Goal: Information Seeking & Learning: Learn about a topic

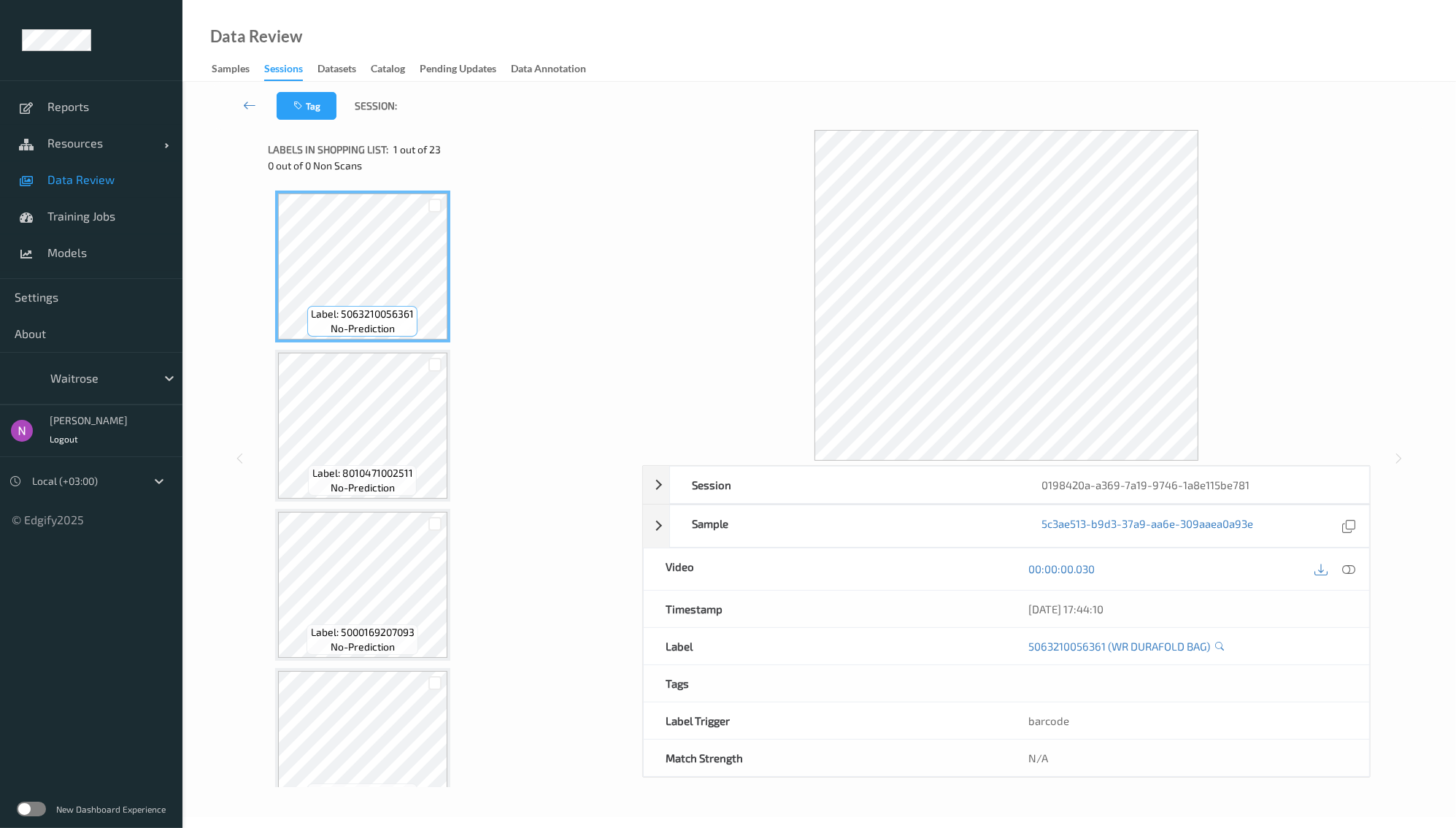
click at [288, 69] on div "Sessions" at bounding box center [283, 71] width 39 height 19
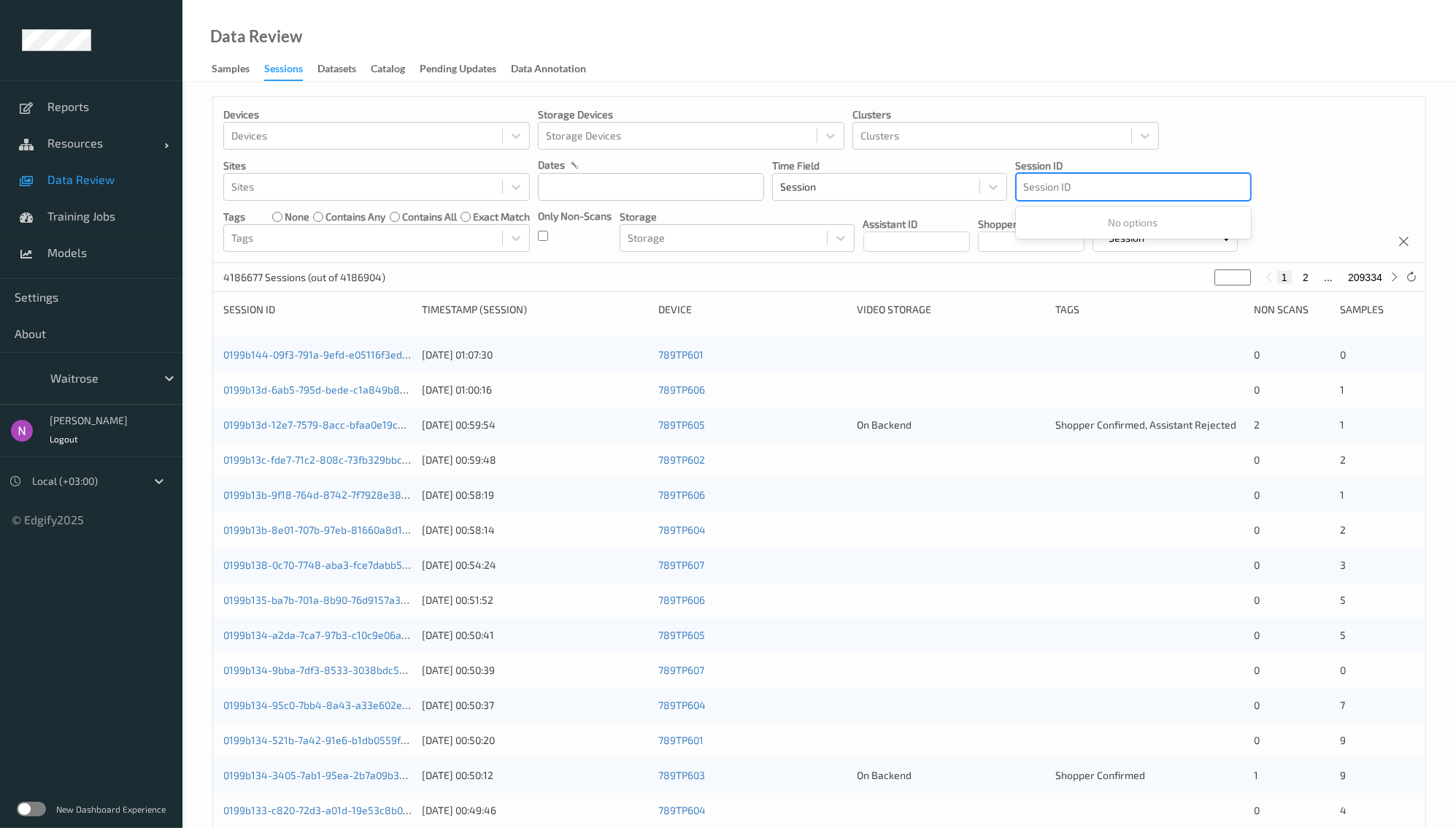
click at [1033, 188] on div at bounding box center [1134, 186] width 219 height 18
click at [1061, 195] on div at bounding box center [1134, 186] width 219 height 18
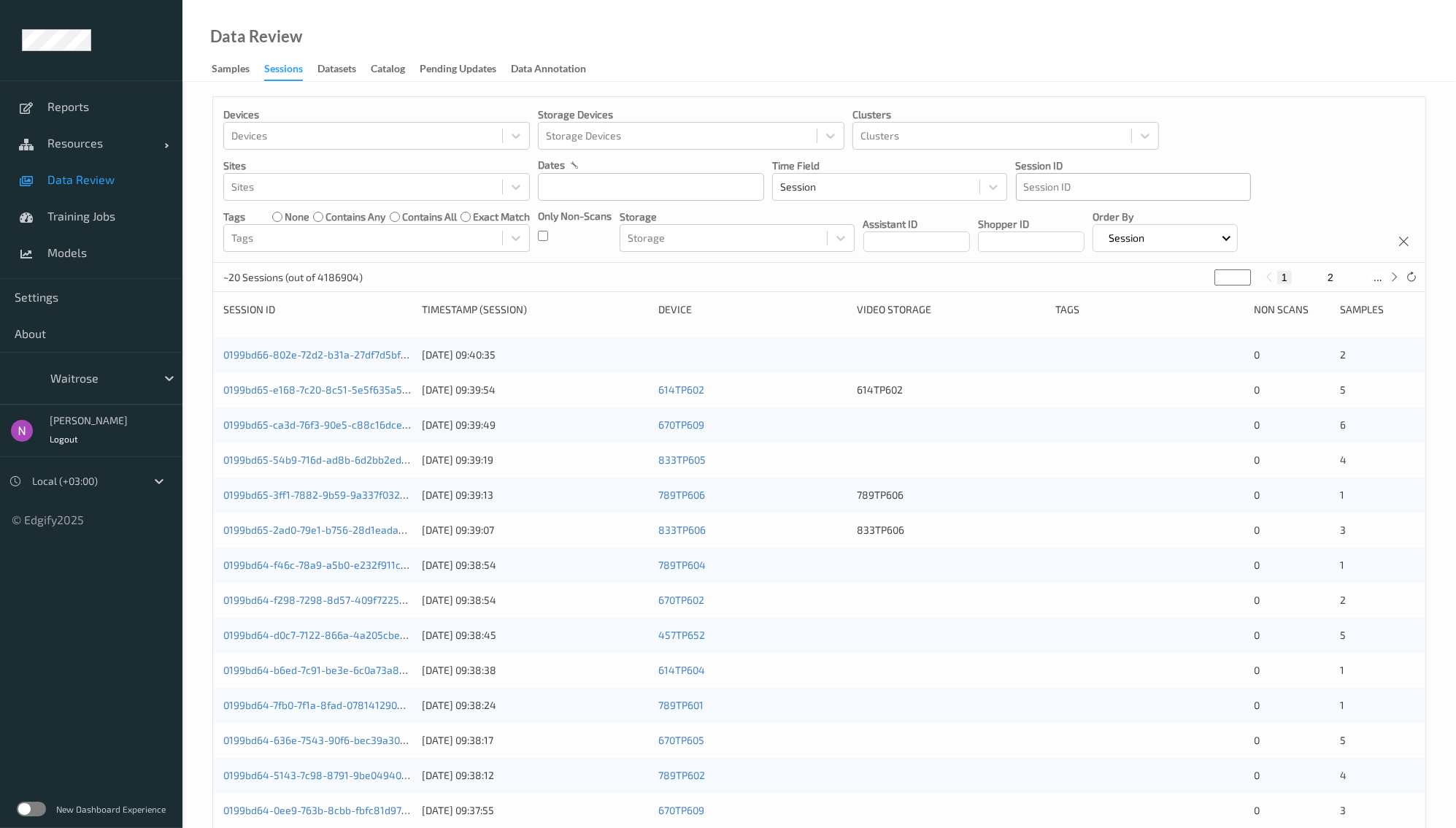
click at [1059, 185] on div at bounding box center [1134, 186] width 219 height 18
click at [1066, 191] on div at bounding box center [1134, 186] width 219 height 18
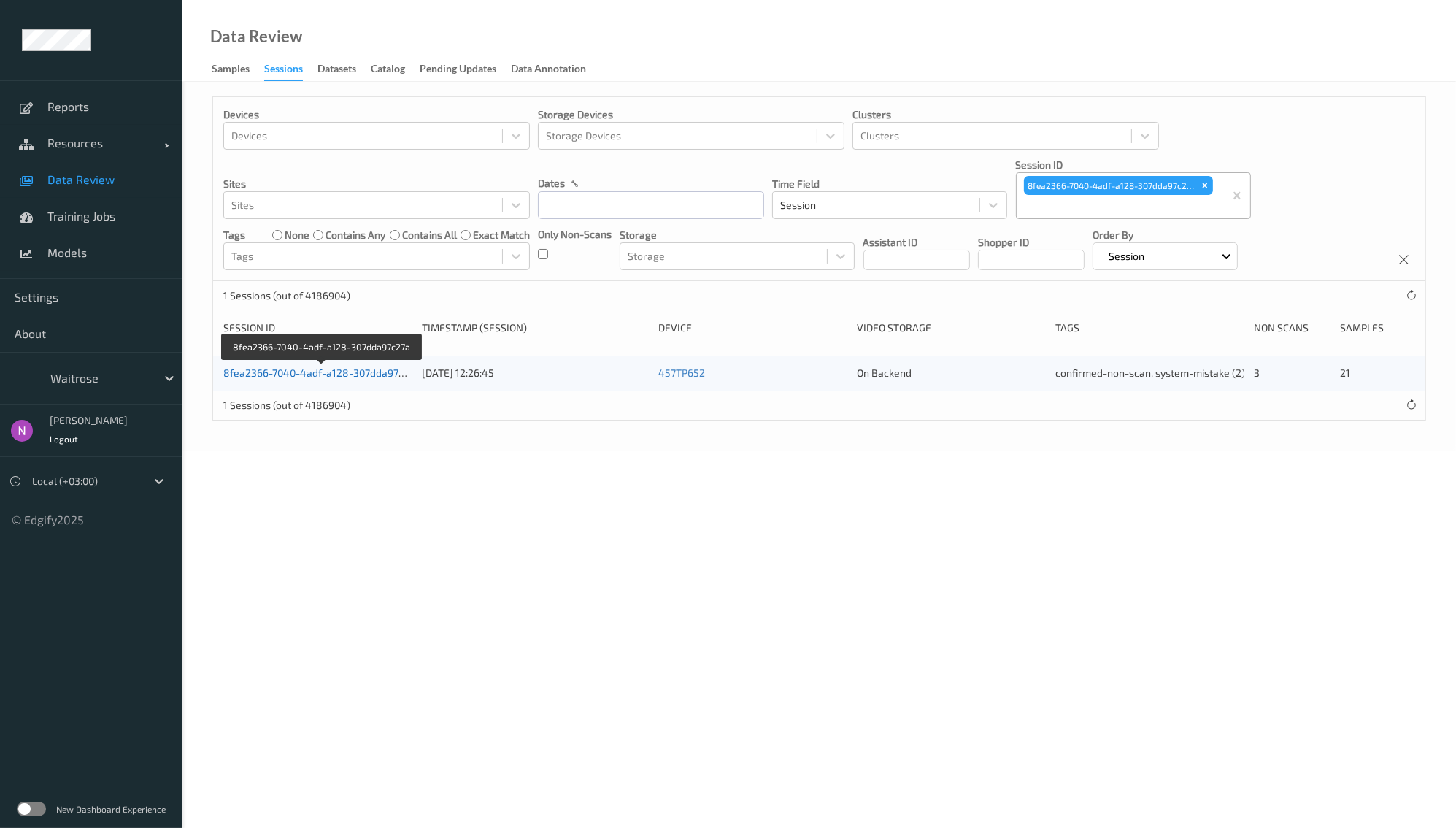
click at [375, 375] on link "8fea2366-7040-4adf-a128-307dda97c27a" at bounding box center [322, 373] width 197 height 13
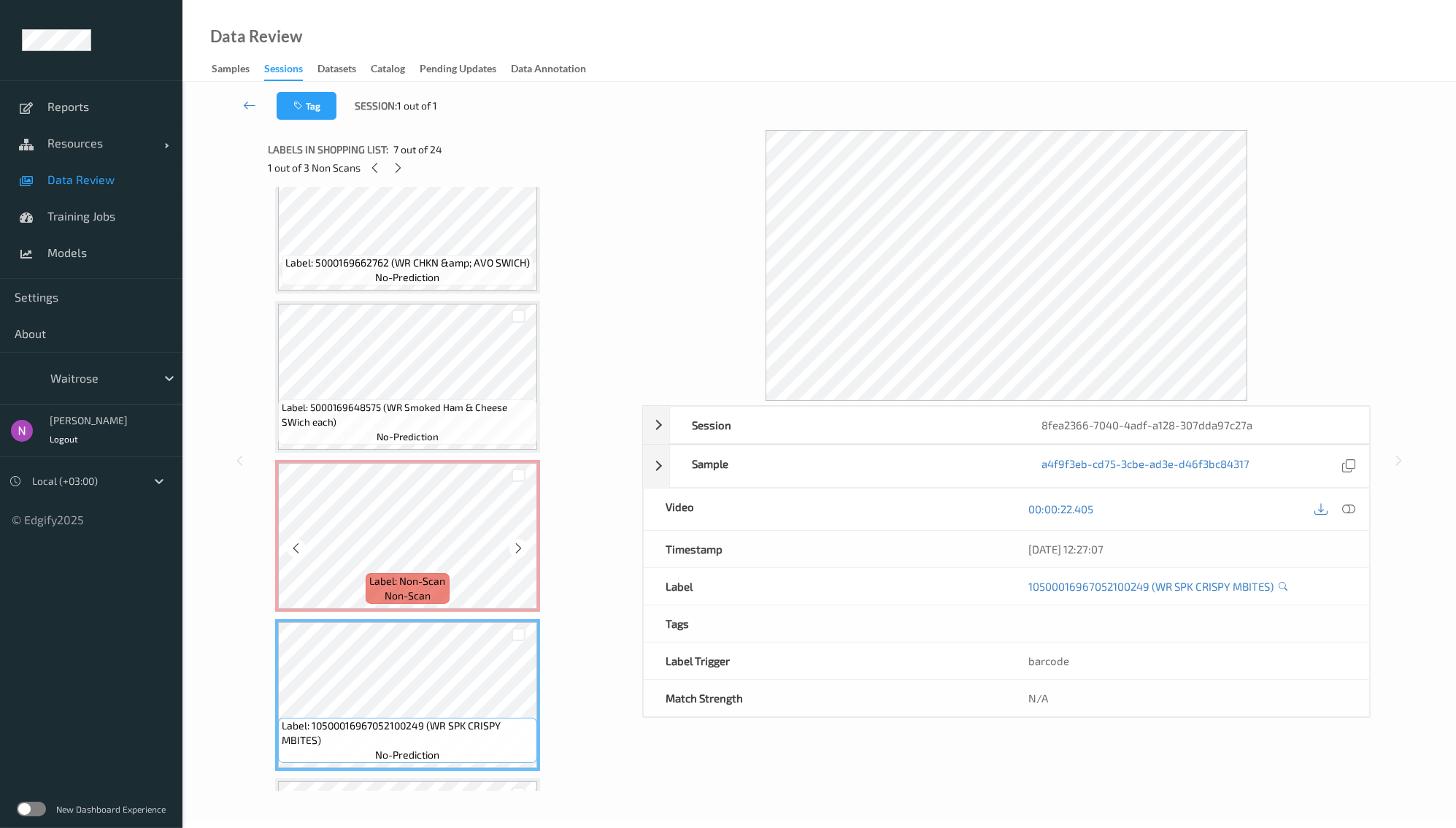
scroll to position [514, 0]
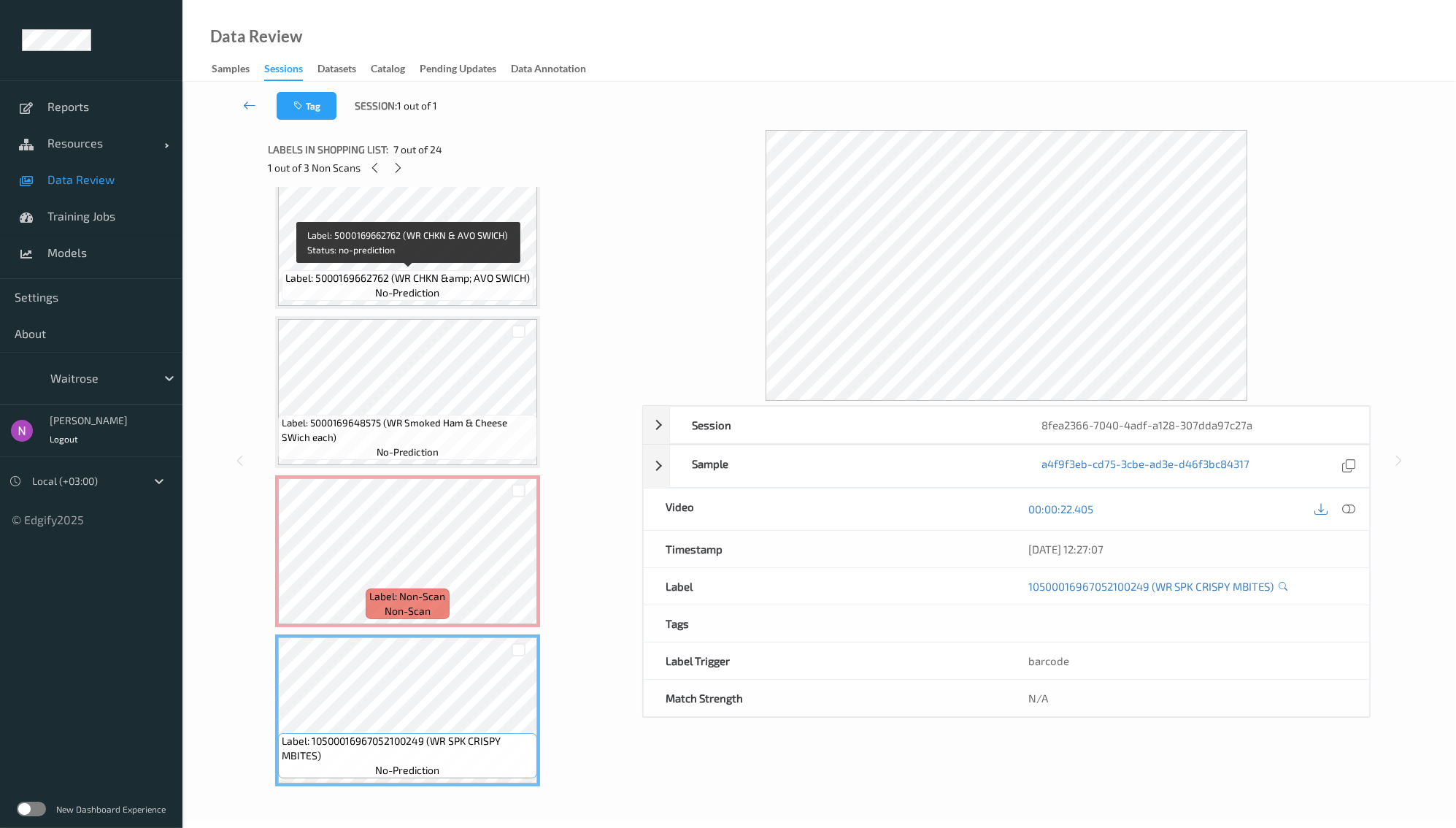
click at [467, 272] on div "Label: 5000169662762 (WR CHKN &amp; AVO SWICH) no-prediction" at bounding box center [407, 233] width 266 height 152
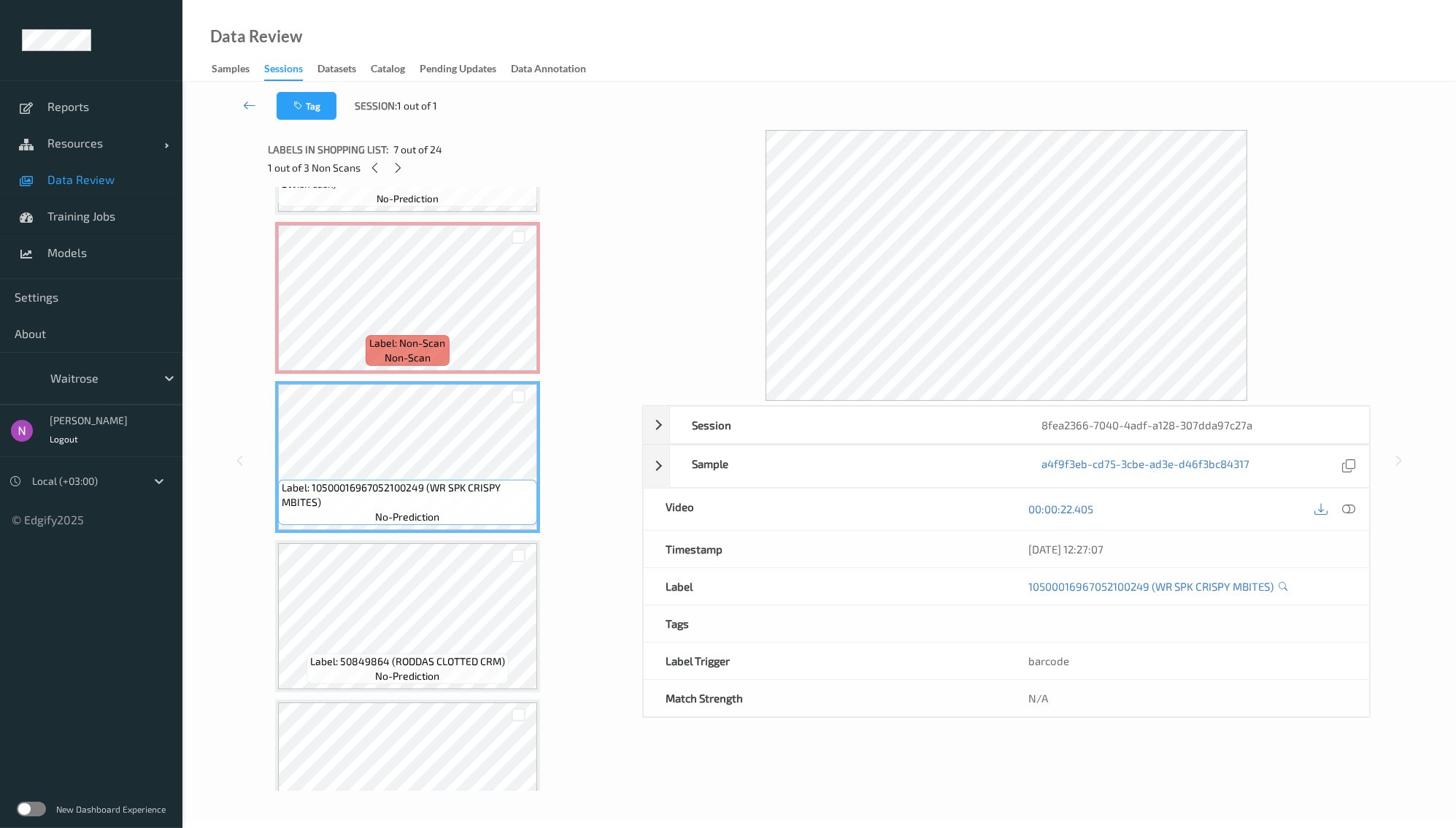
scroll to position [809, 0]
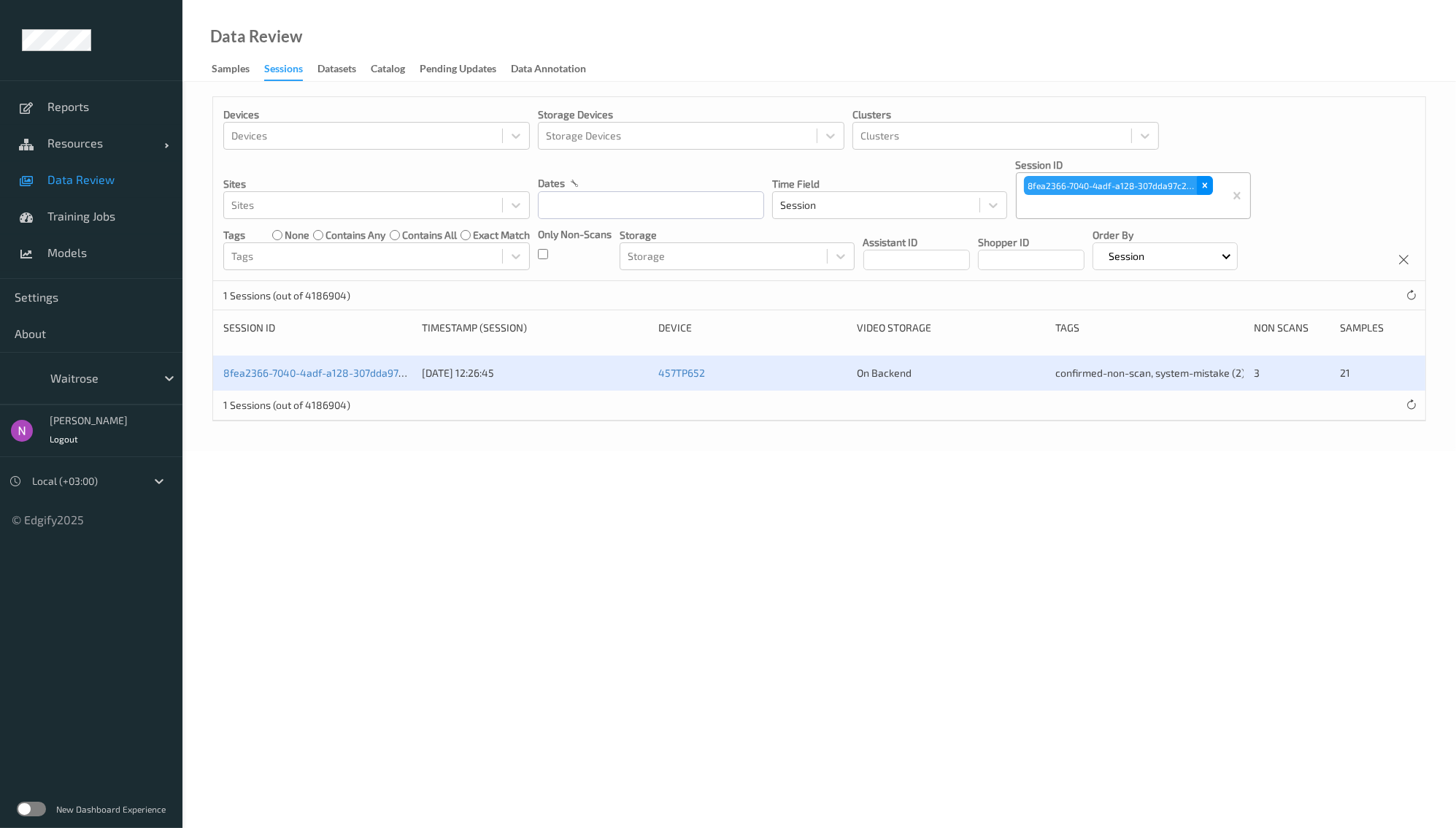
click at [1202, 185] on icon "Remove 8fea2366-7040-4adf-a128-307dda97c27a" at bounding box center [1206, 185] width 10 height 10
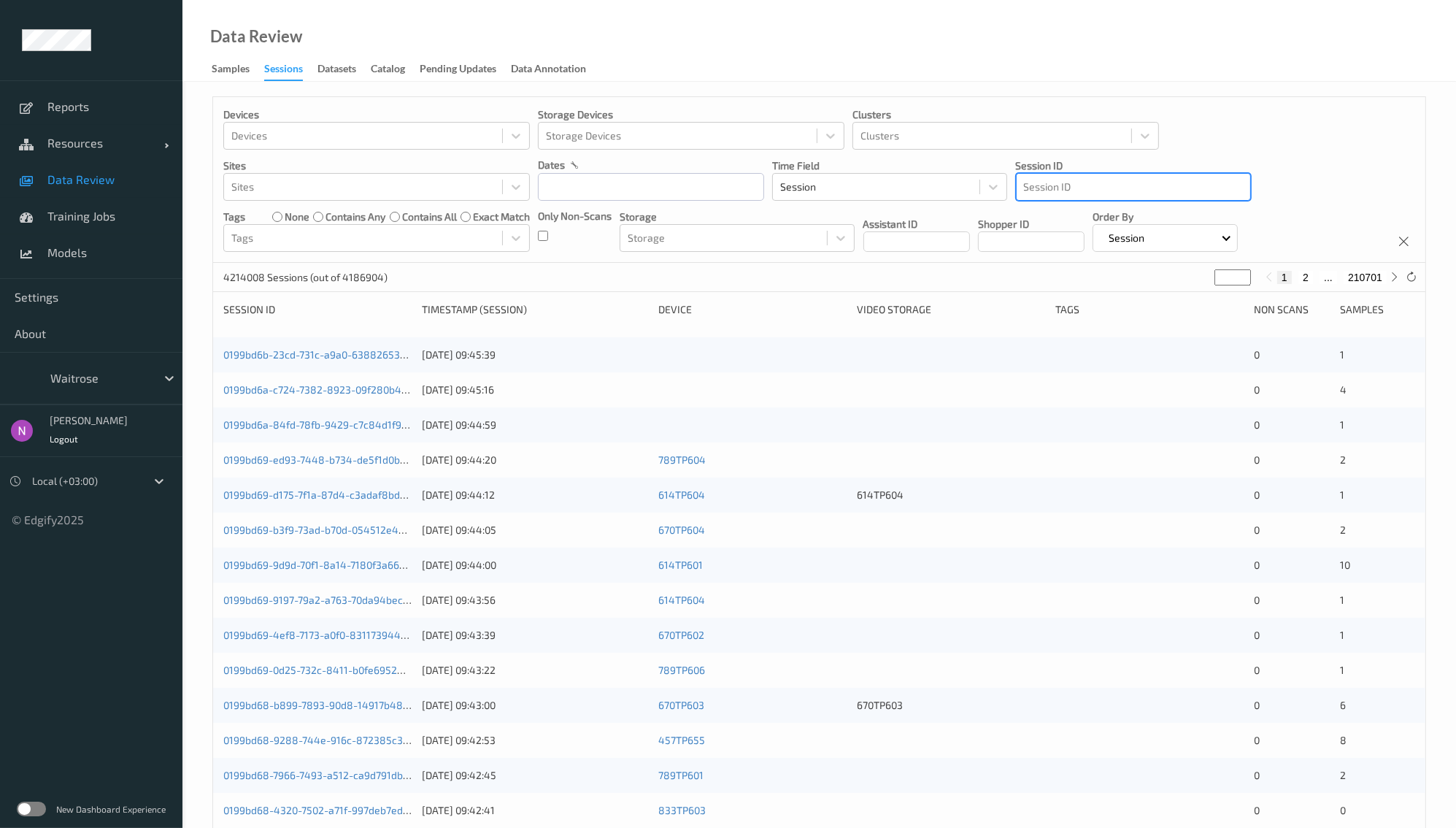
click at [1123, 192] on div at bounding box center [1134, 186] width 219 height 18
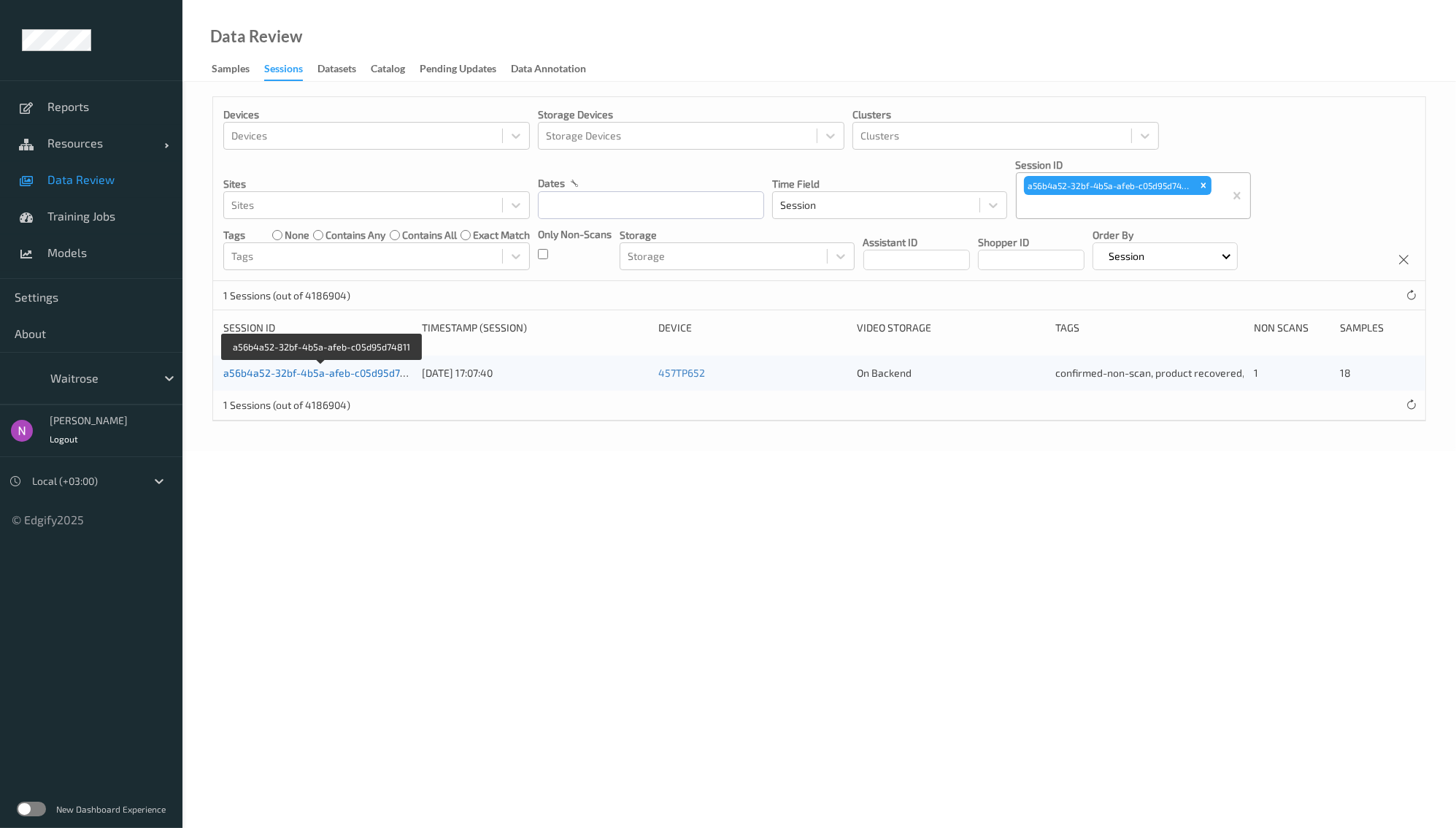
click at [369, 373] on link "a56b4a52-32bf-4b5a-afeb-c05d95d74811" at bounding box center [323, 373] width 199 height 13
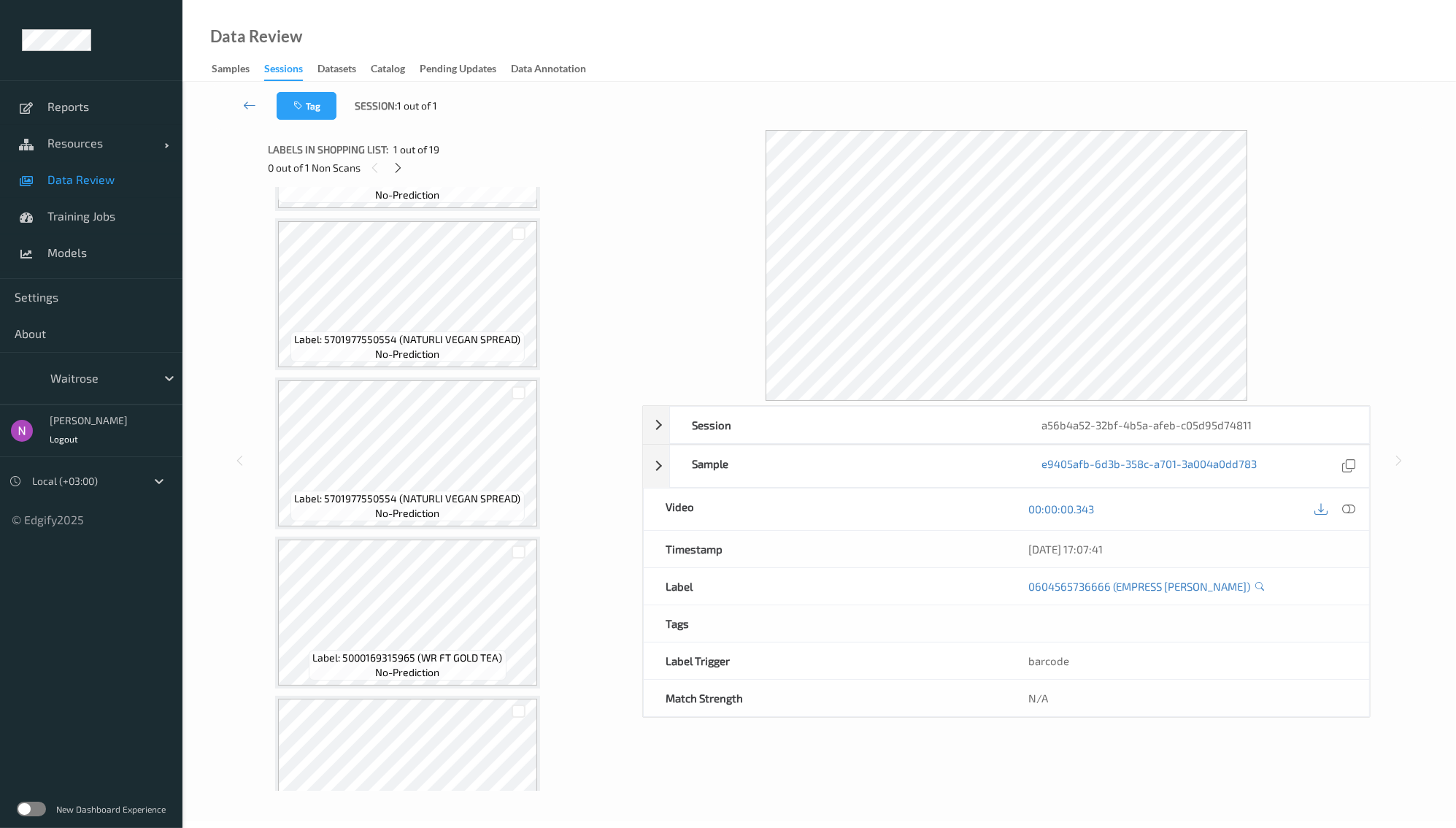
scroll to position [589, 0]
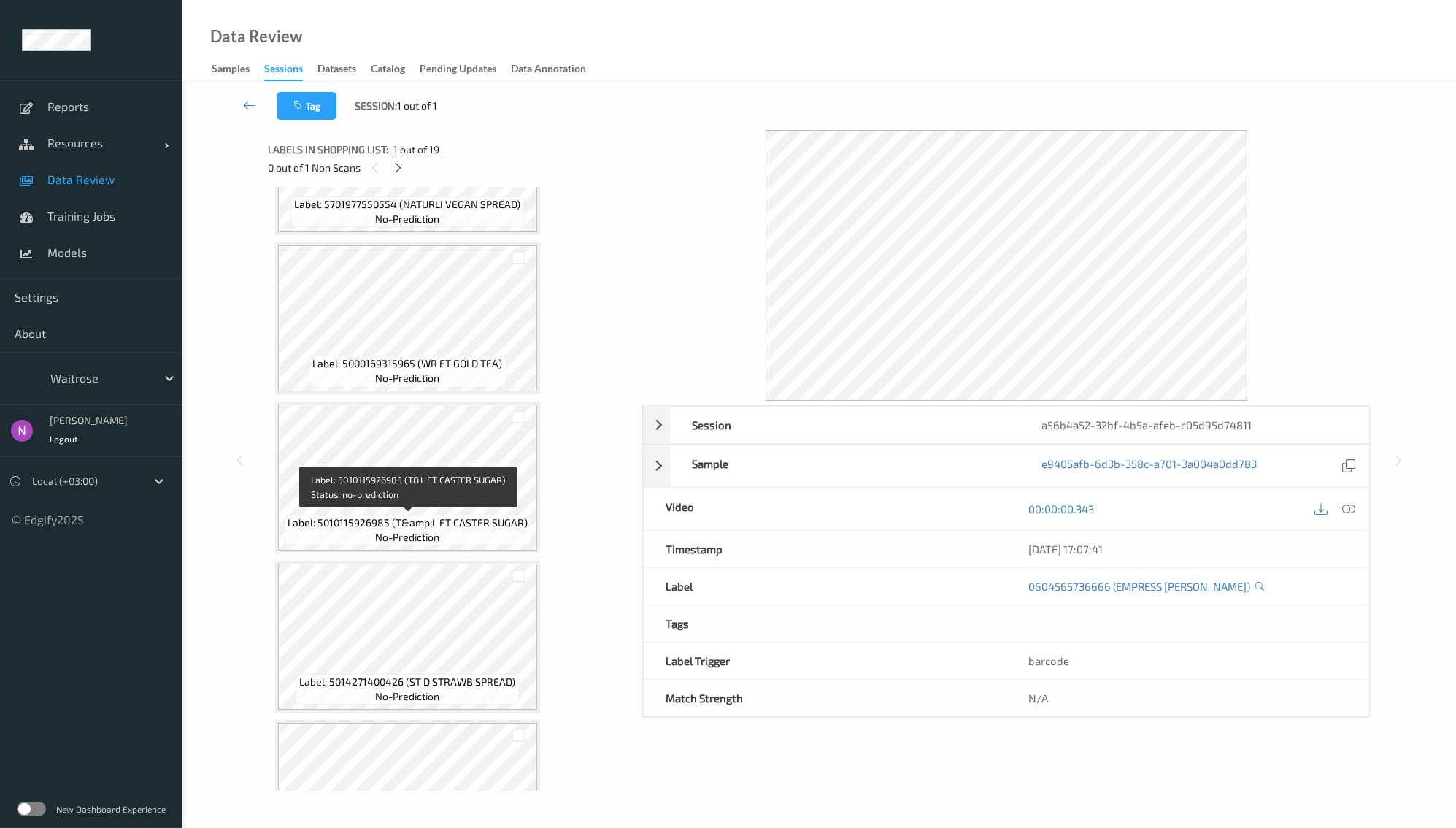
click at [490, 521] on span "Label: 5010115926985 (T&amp;L FT CASTER SUGAR)" at bounding box center [407, 522] width 240 height 14
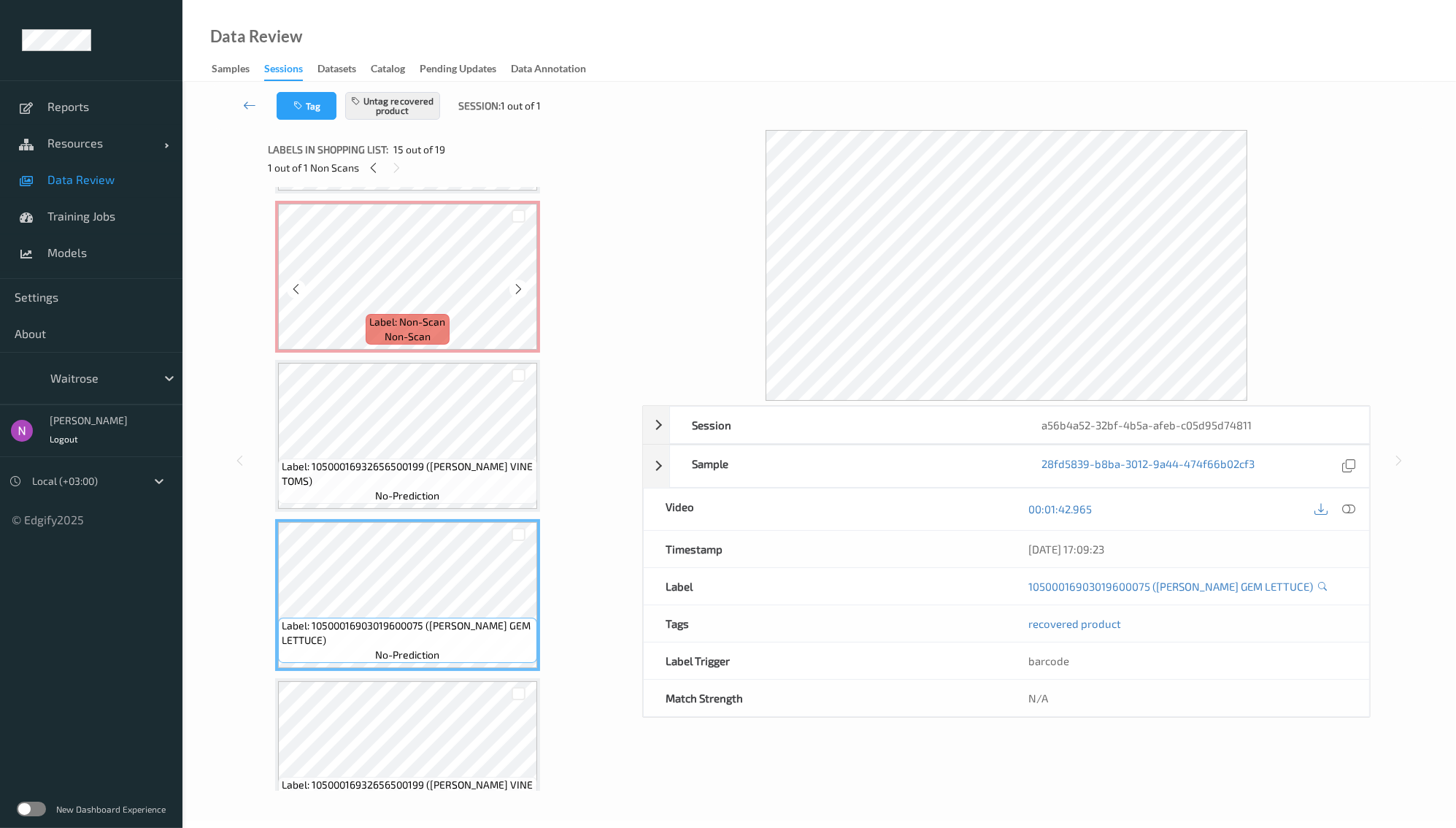
scroll to position [1913, 0]
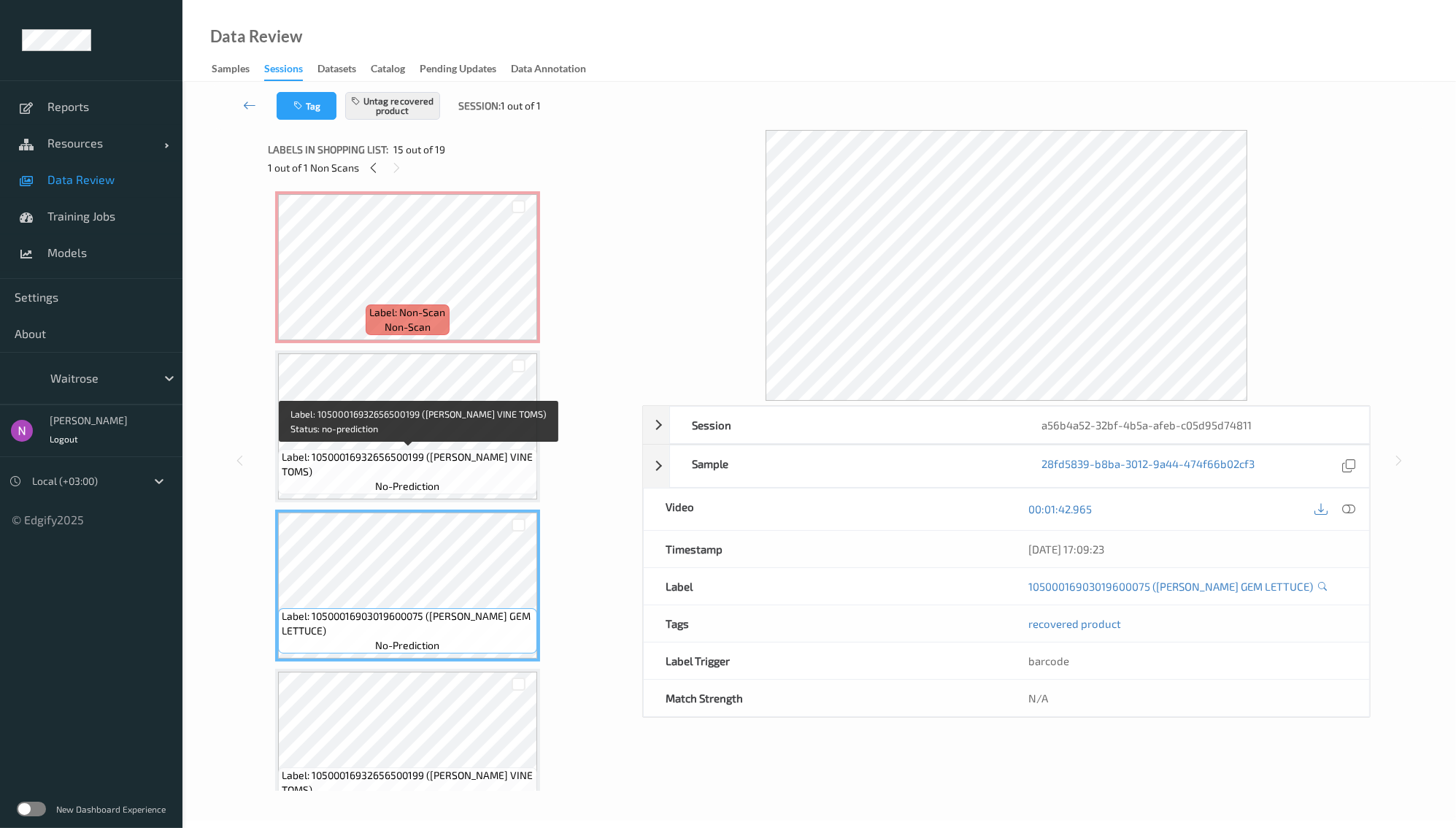
click at [481, 486] on div "Label: 10500016932656500199 ([PERSON_NAME] VINE TOMS) no-prediction" at bounding box center [408, 472] width 260 height 46
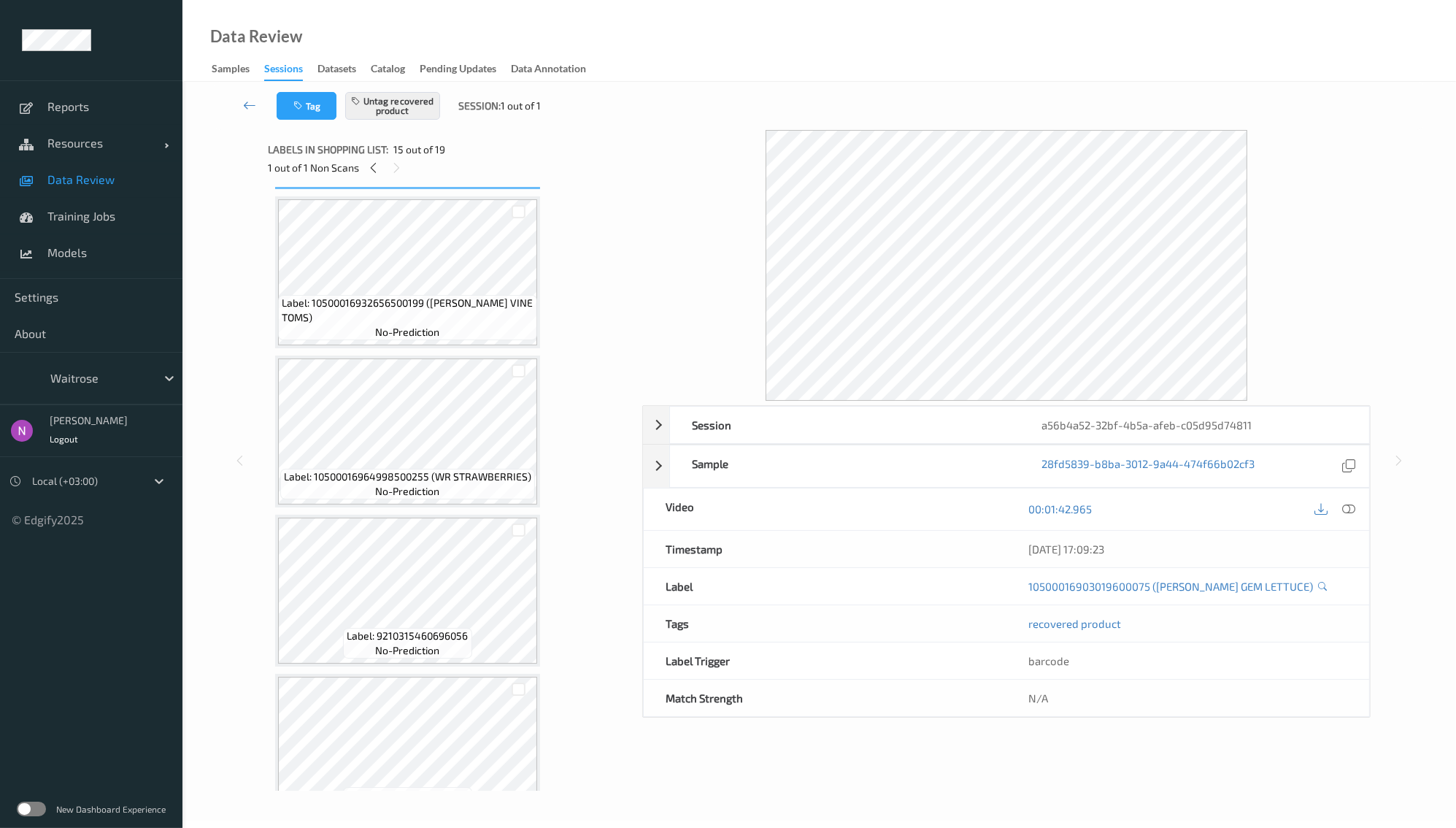
scroll to position [2428, 0]
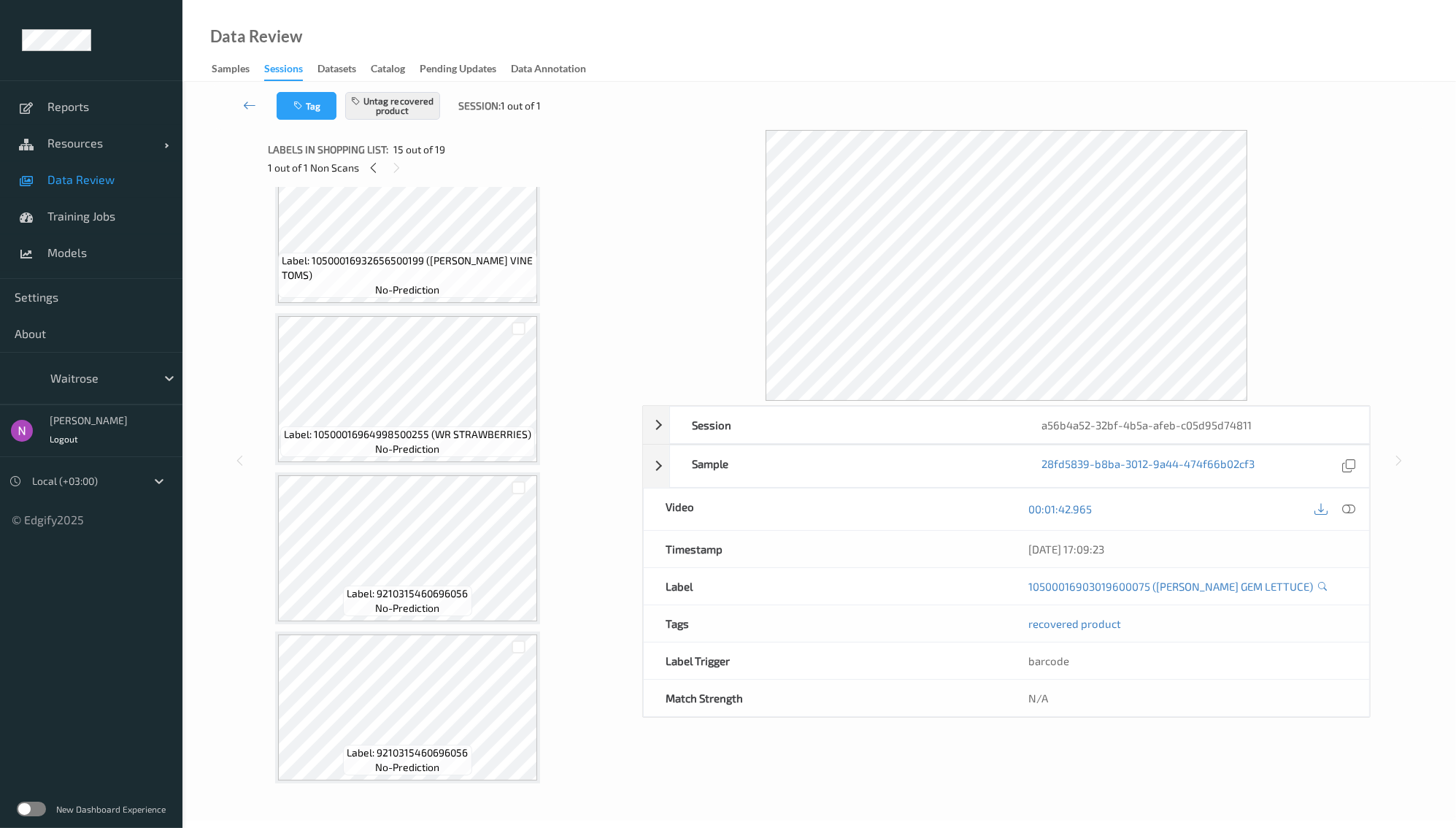
click at [277, 70] on div "Sessions" at bounding box center [283, 71] width 39 height 19
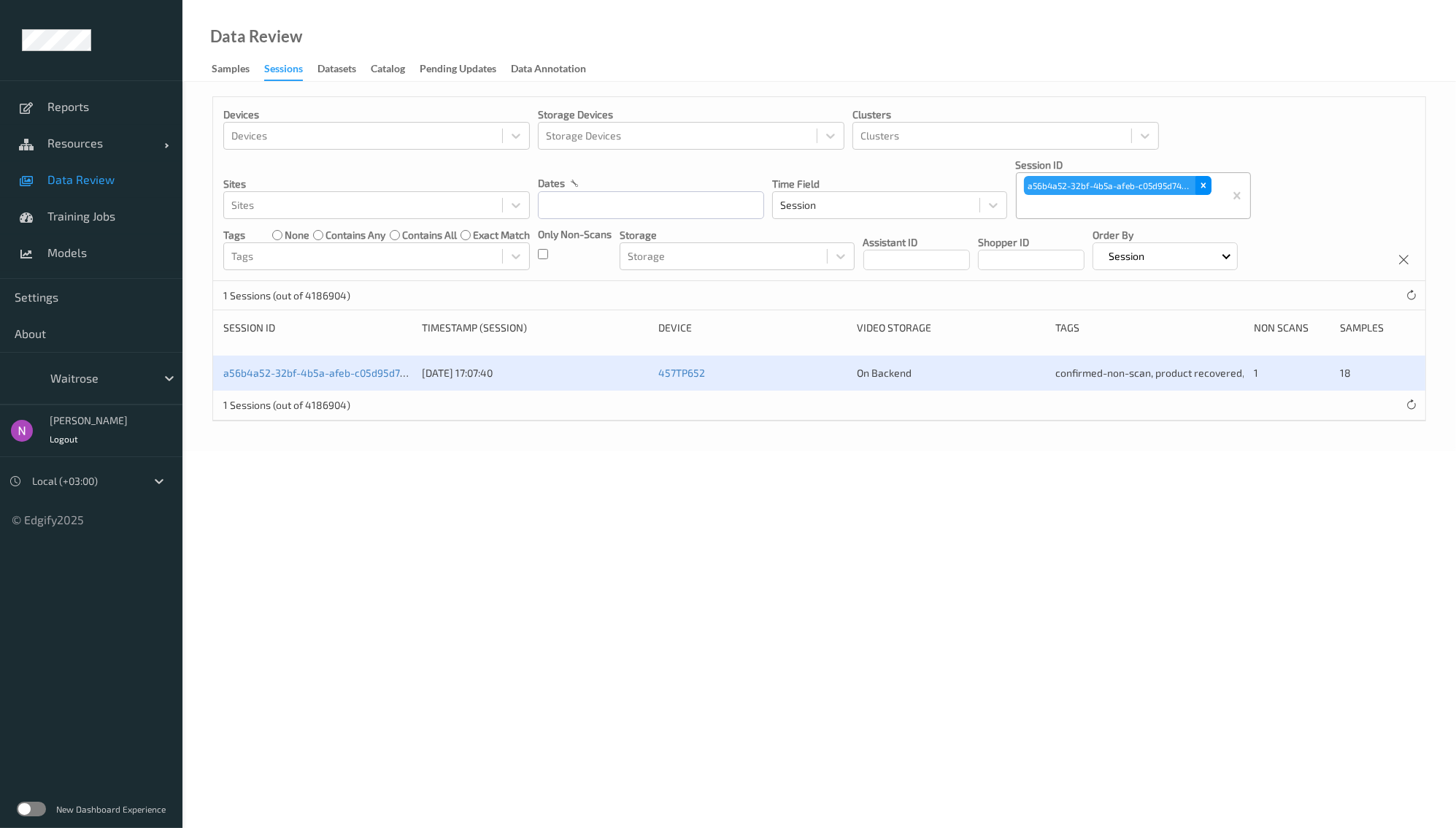
click at [1204, 185] on icon "Remove a56b4a52-32bf-4b5a-afeb-c05d95d74811" at bounding box center [1204, 185] width 5 height 5
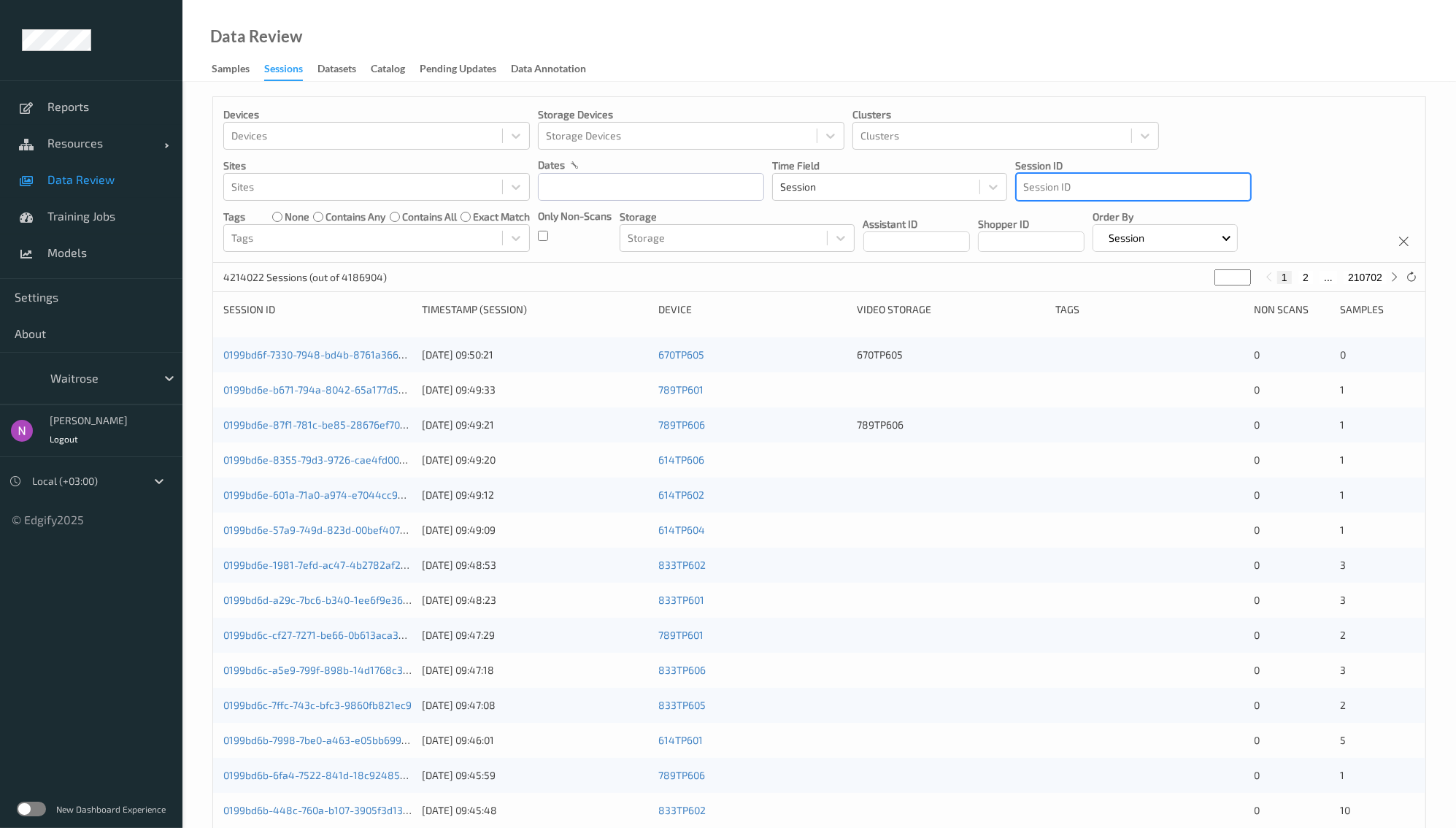
click at [1085, 191] on div at bounding box center [1134, 186] width 219 height 18
click at [1064, 184] on div at bounding box center [1134, 186] width 219 height 18
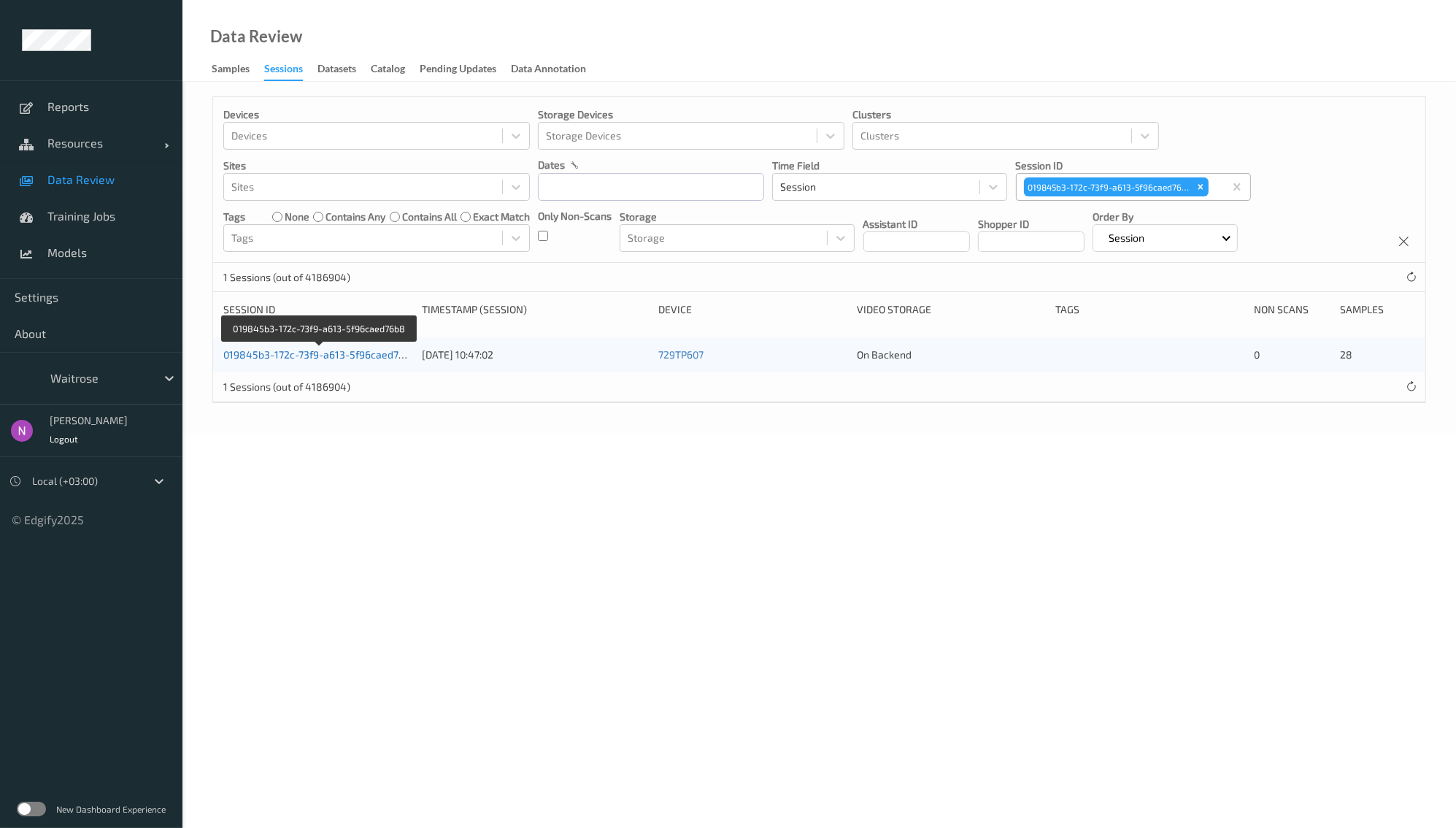
click at [379, 357] on link "019845b3-172c-73f9-a613-5f96caed76b8" at bounding box center [320, 354] width 193 height 13
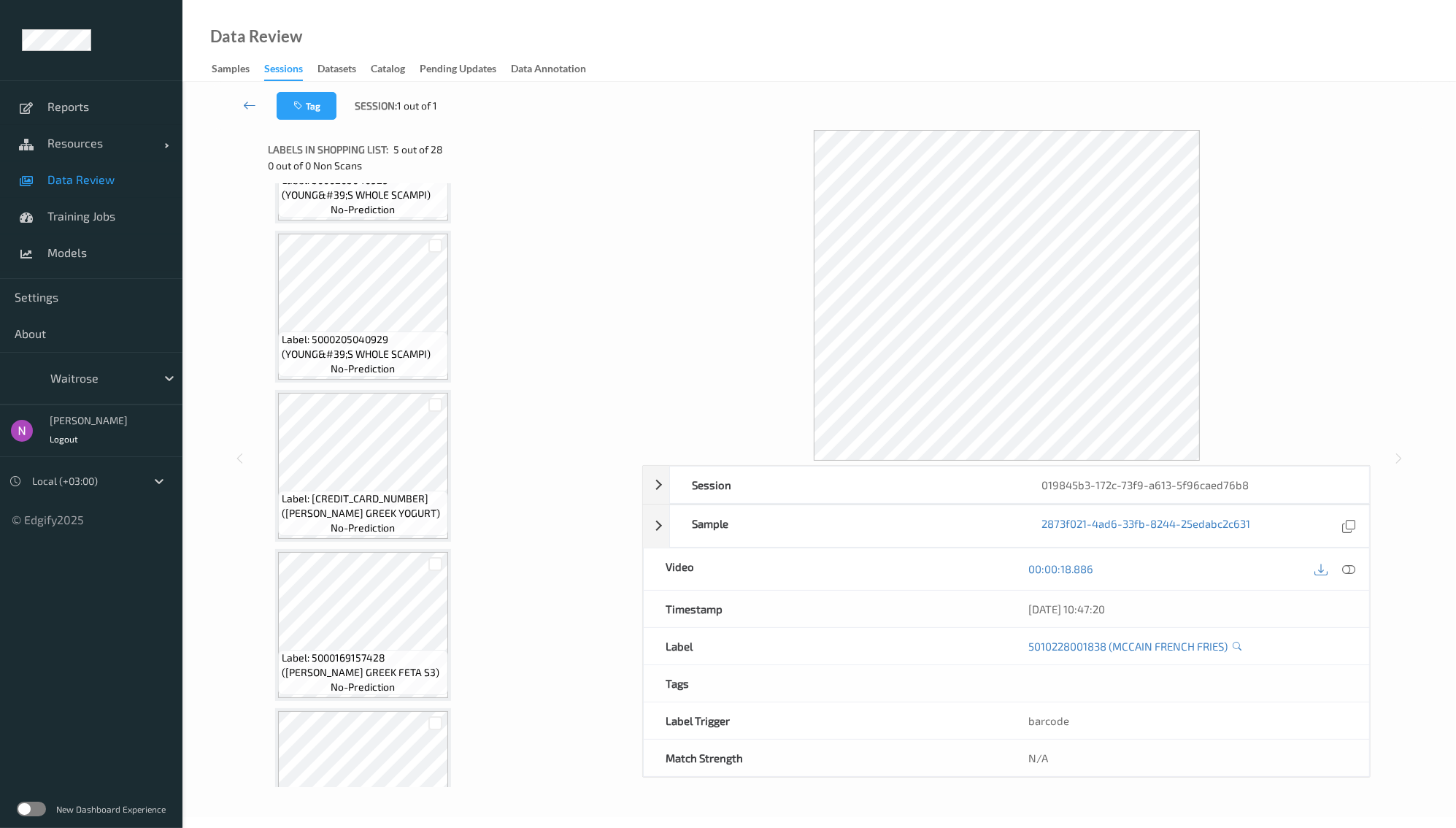
scroll to position [1325, 0]
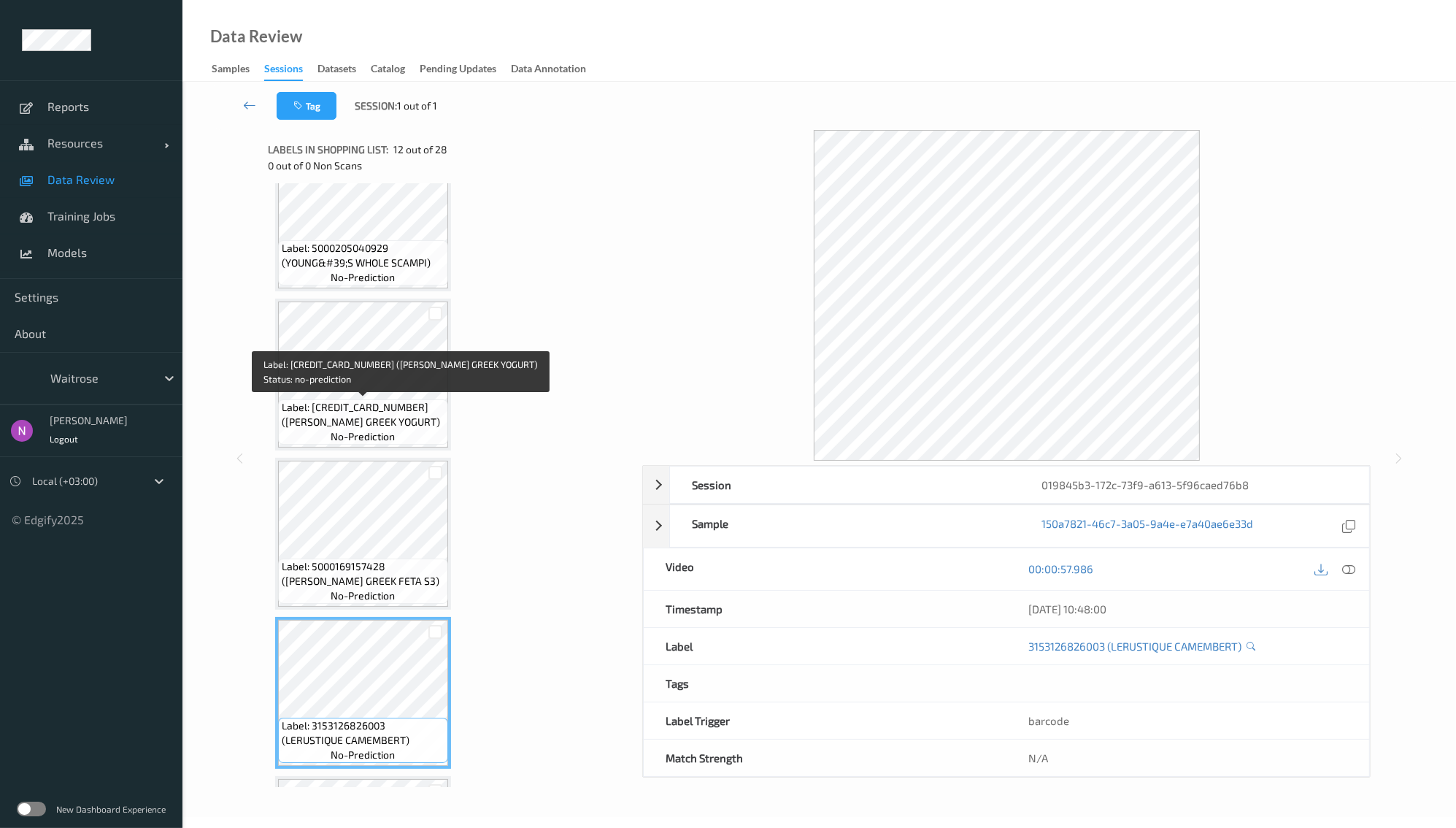
click at [363, 403] on span "Label: [CREDIT_CARD_NUMBER] ([PERSON_NAME] GREEK YOGURT)" at bounding box center [363, 415] width 163 height 30
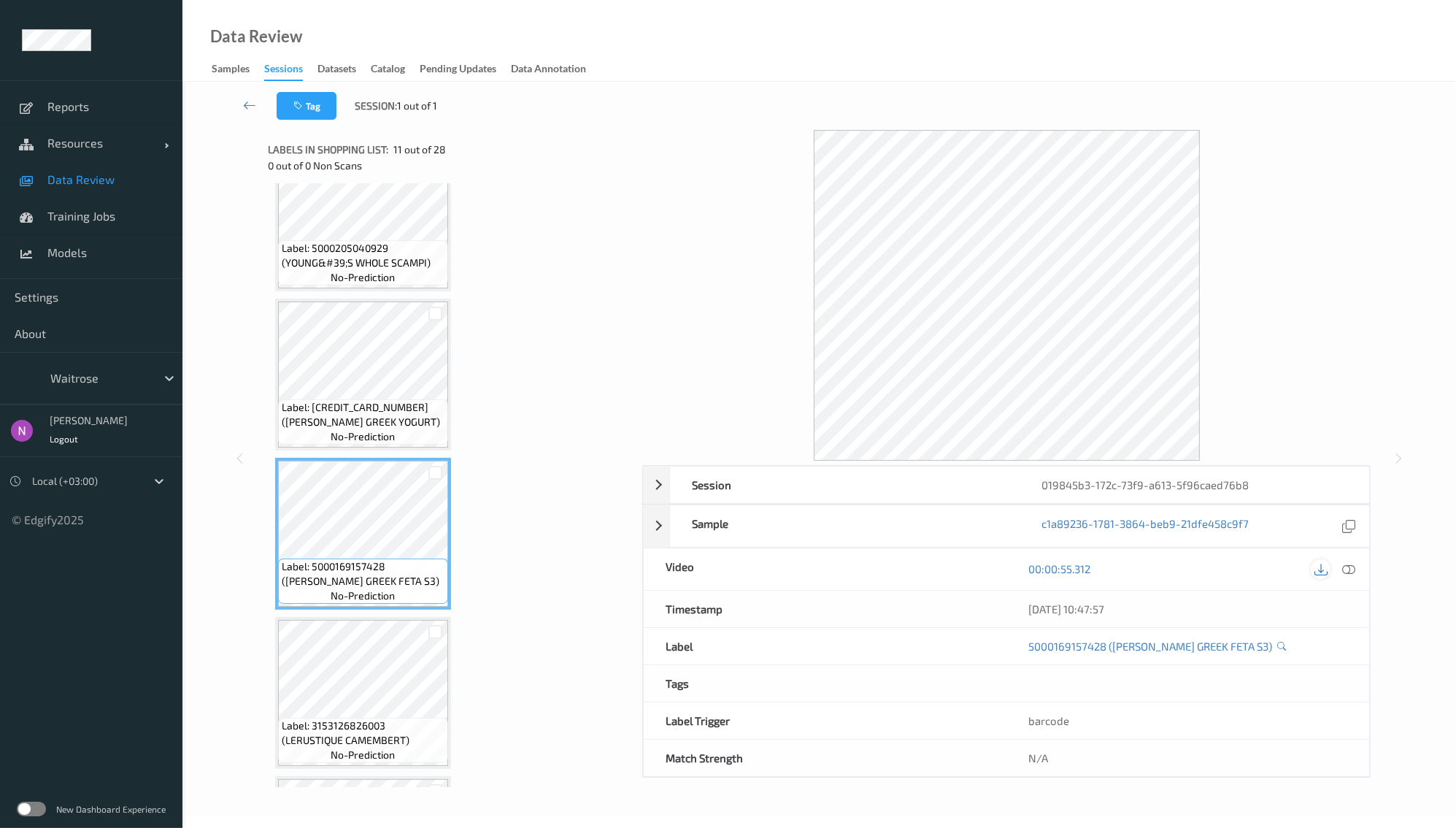
click at [1328, 570] on icon at bounding box center [1321, 569] width 13 height 13
click at [1353, 565] on icon at bounding box center [1349, 569] width 13 height 13
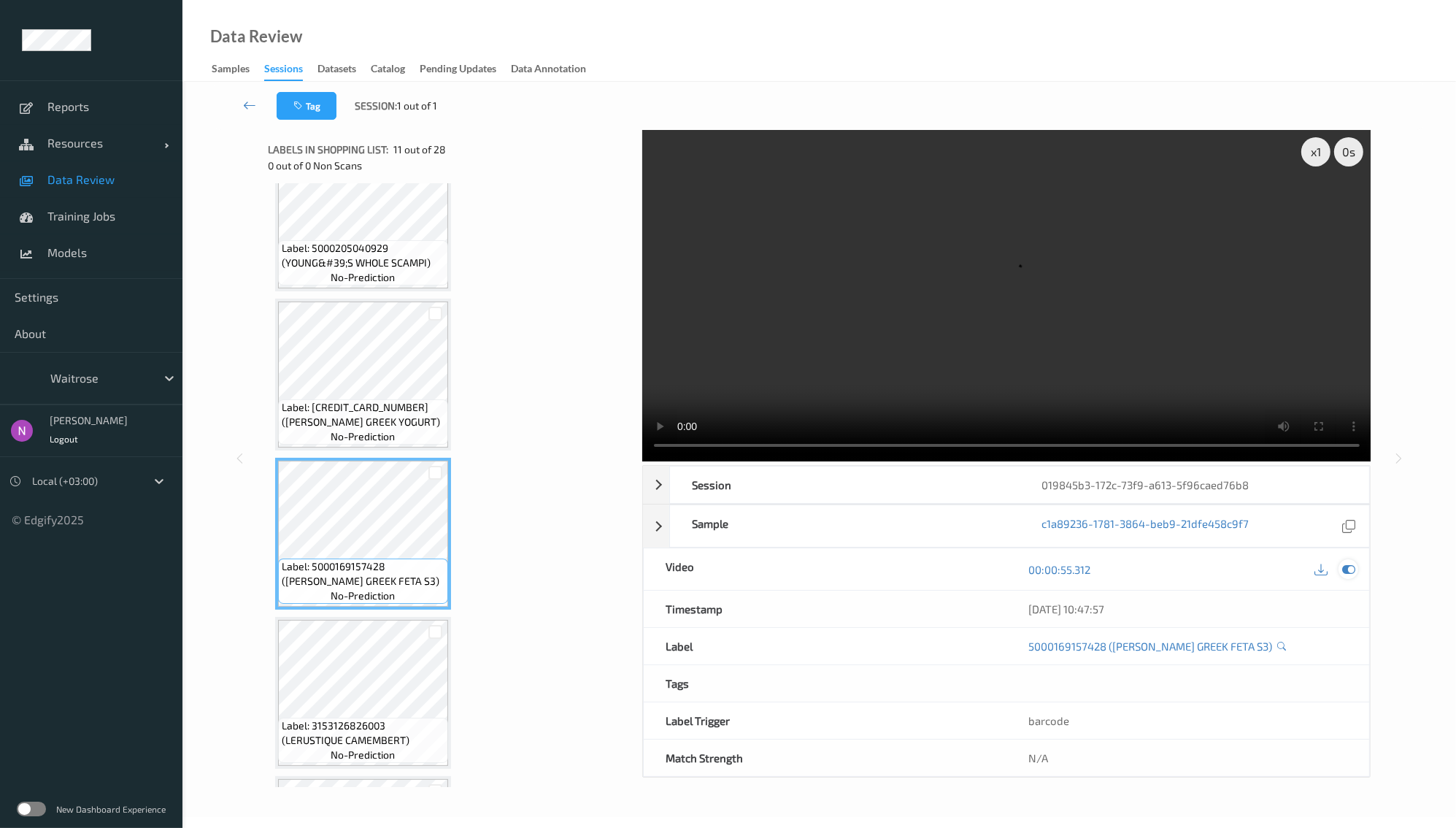
click at [1346, 569] on icon at bounding box center [1349, 570] width 13 height 13
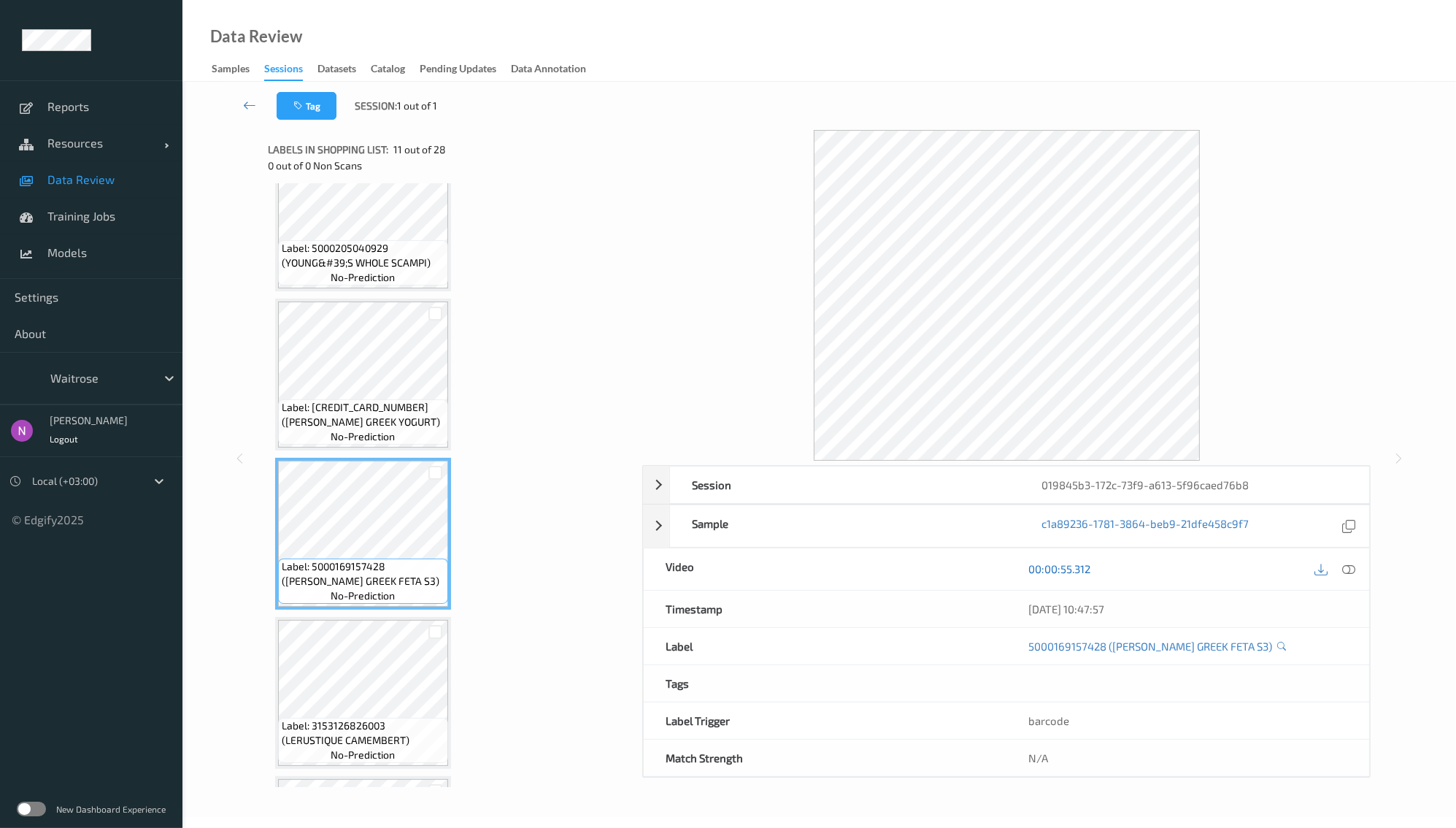
click at [1061, 567] on link "00:00:55.312" at bounding box center [1060, 568] width 62 height 14
click at [1325, 568] on icon at bounding box center [1321, 569] width 13 height 13
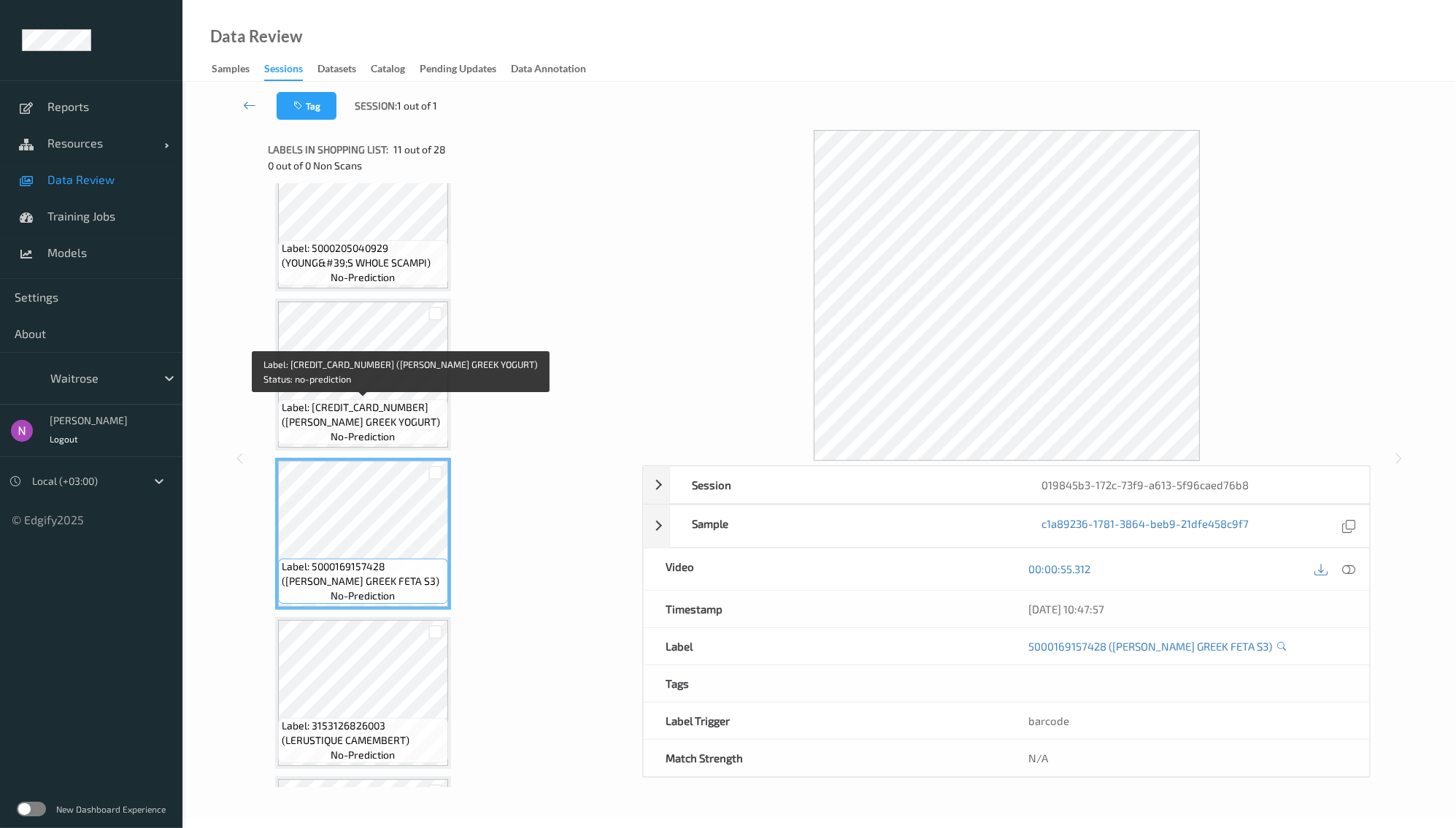
click at [390, 427] on span "Label: [CREDIT_CARD_NUMBER] ([PERSON_NAME] GREEK YOGURT)" at bounding box center [363, 415] width 163 height 30
click at [387, 409] on span "Label: [CREDIT_CARD_NUMBER] ([PERSON_NAME] GREEK YOGURT)" at bounding box center [363, 415] width 163 height 30
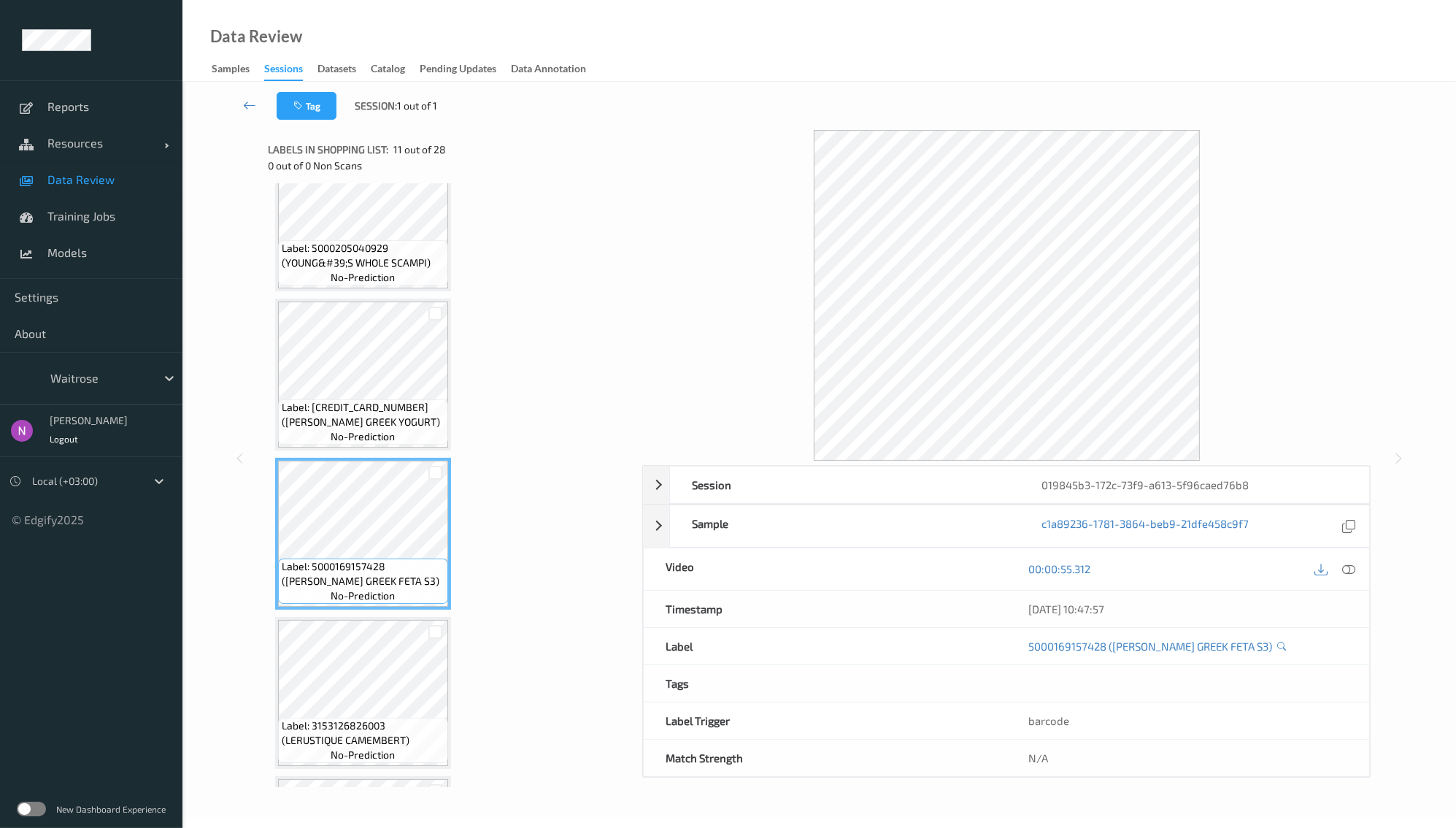
click at [270, 70] on div "Sessions" at bounding box center [283, 71] width 39 height 19
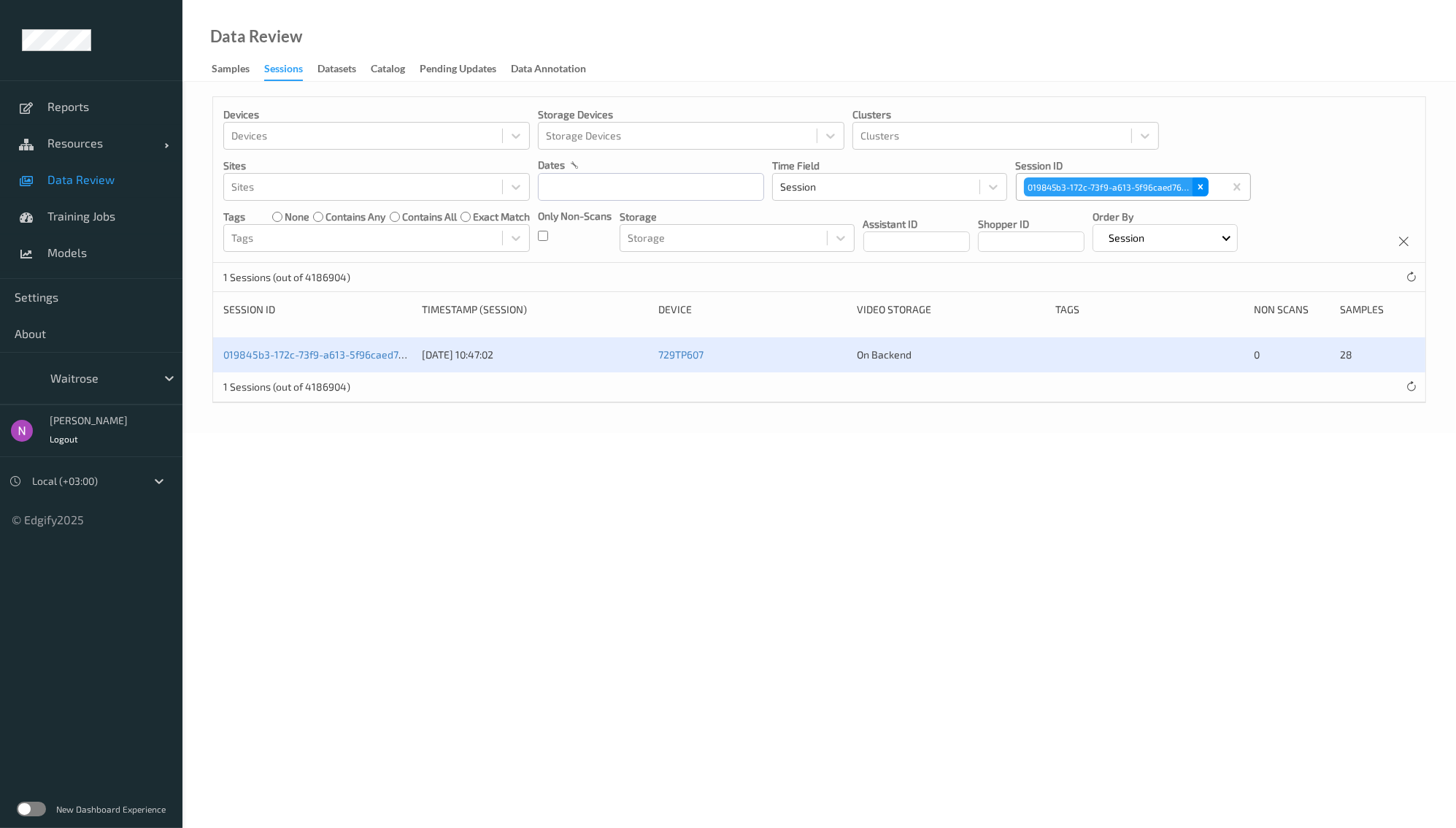
click at [1204, 186] on icon "Remove 019845b3-172c-73f9-a613-5f96caed76b8" at bounding box center [1201, 187] width 10 height 10
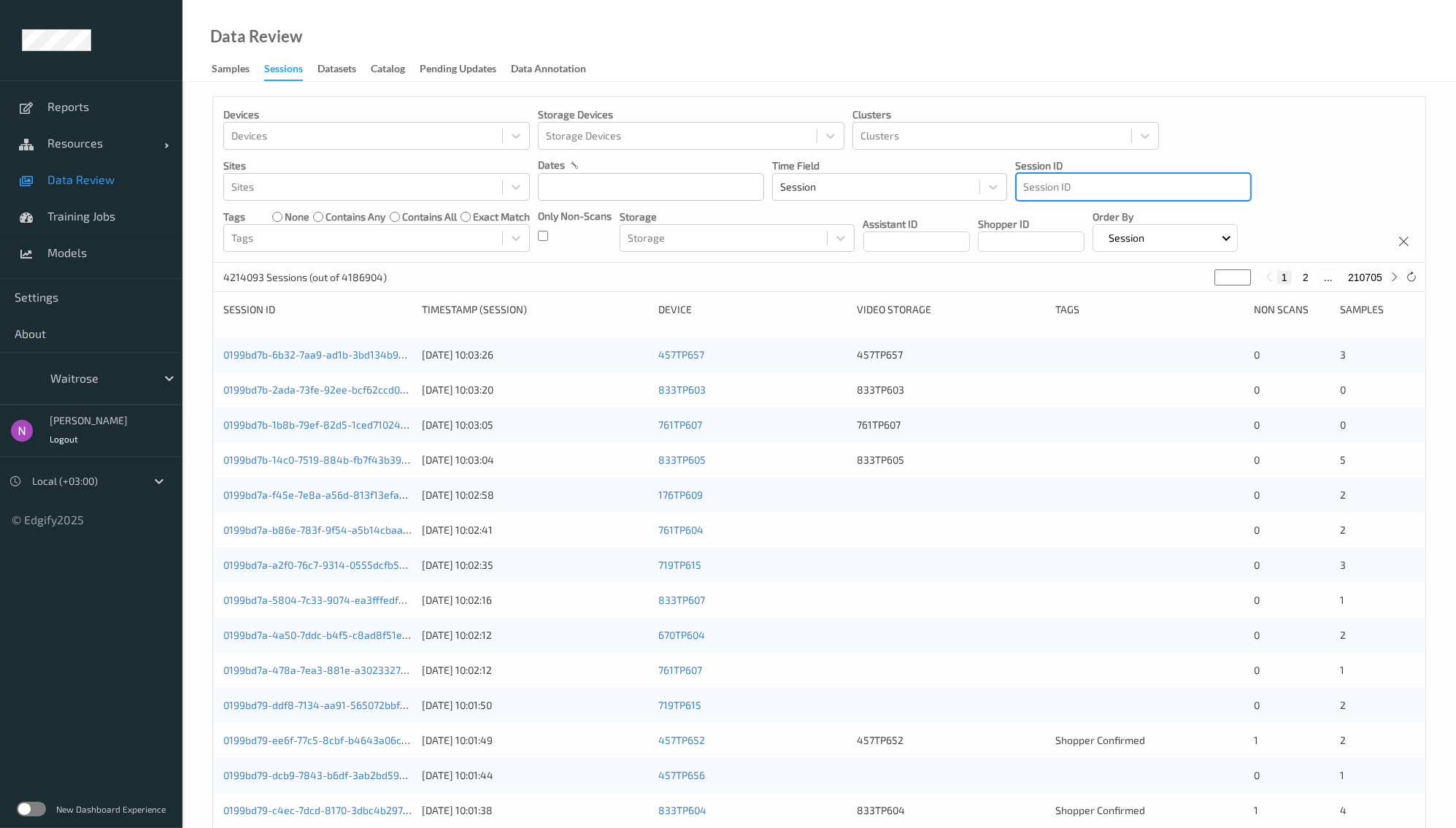
click at [1103, 190] on div at bounding box center [1134, 186] width 219 height 18
click at [1051, 194] on div at bounding box center [1134, 186] width 219 height 18
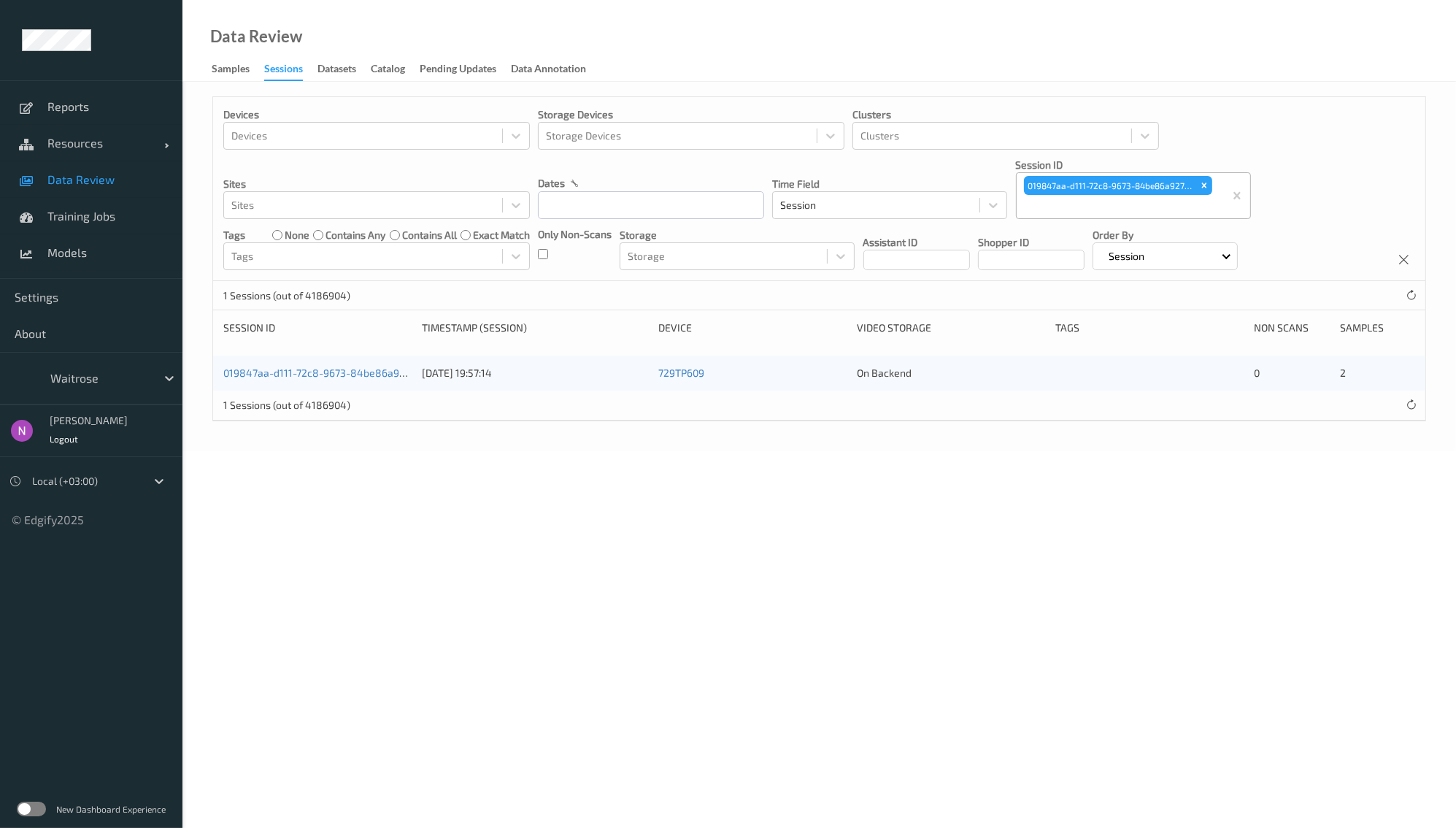
click at [334, 379] on div "019847aa-d111-72c8-9673-84be86a927a9" at bounding box center [317, 373] width 188 height 14
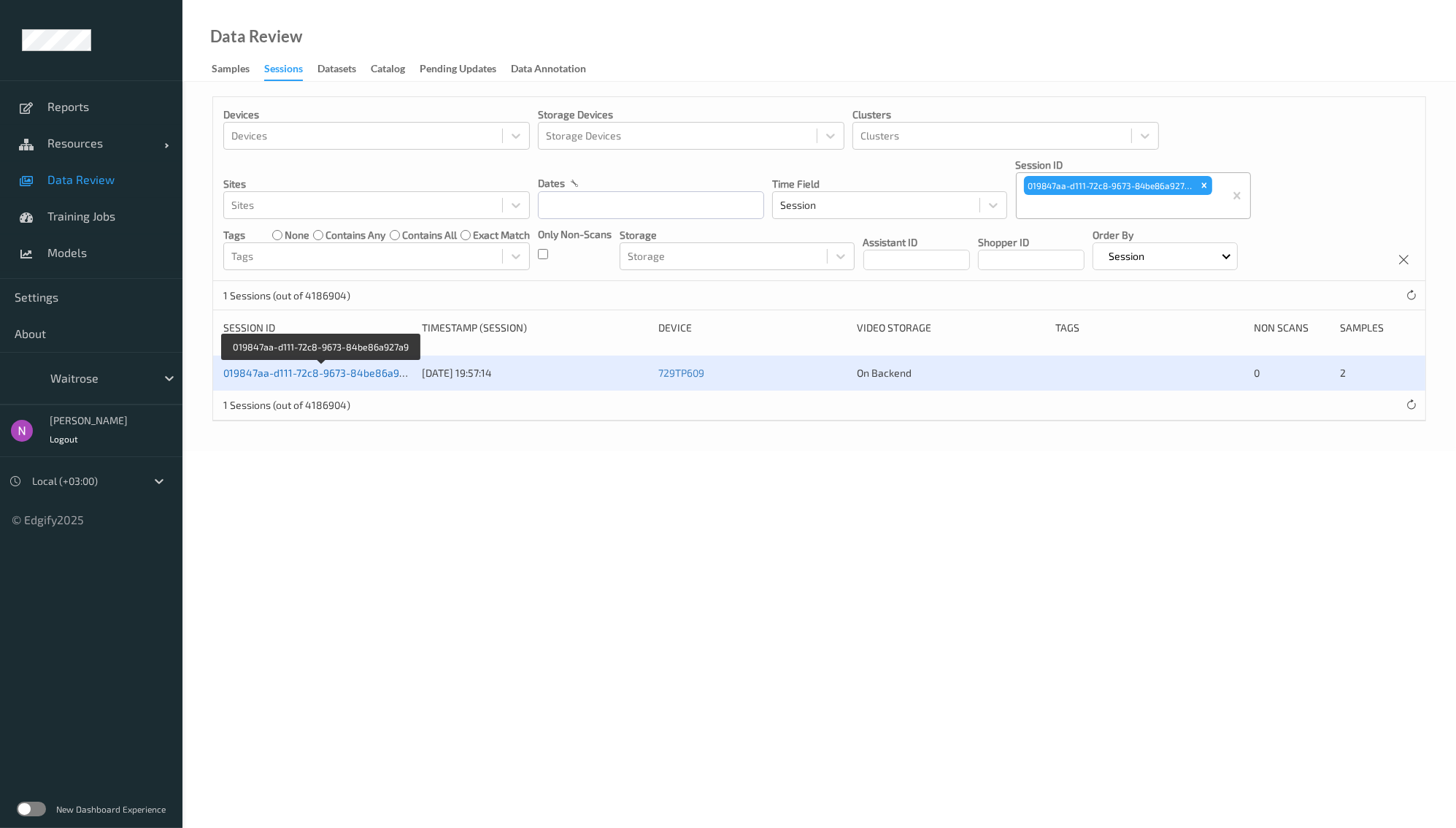
click at [363, 372] on link "019847aa-d111-72c8-9673-84be86a927a9" at bounding box center [323, 373] width 199 height 13
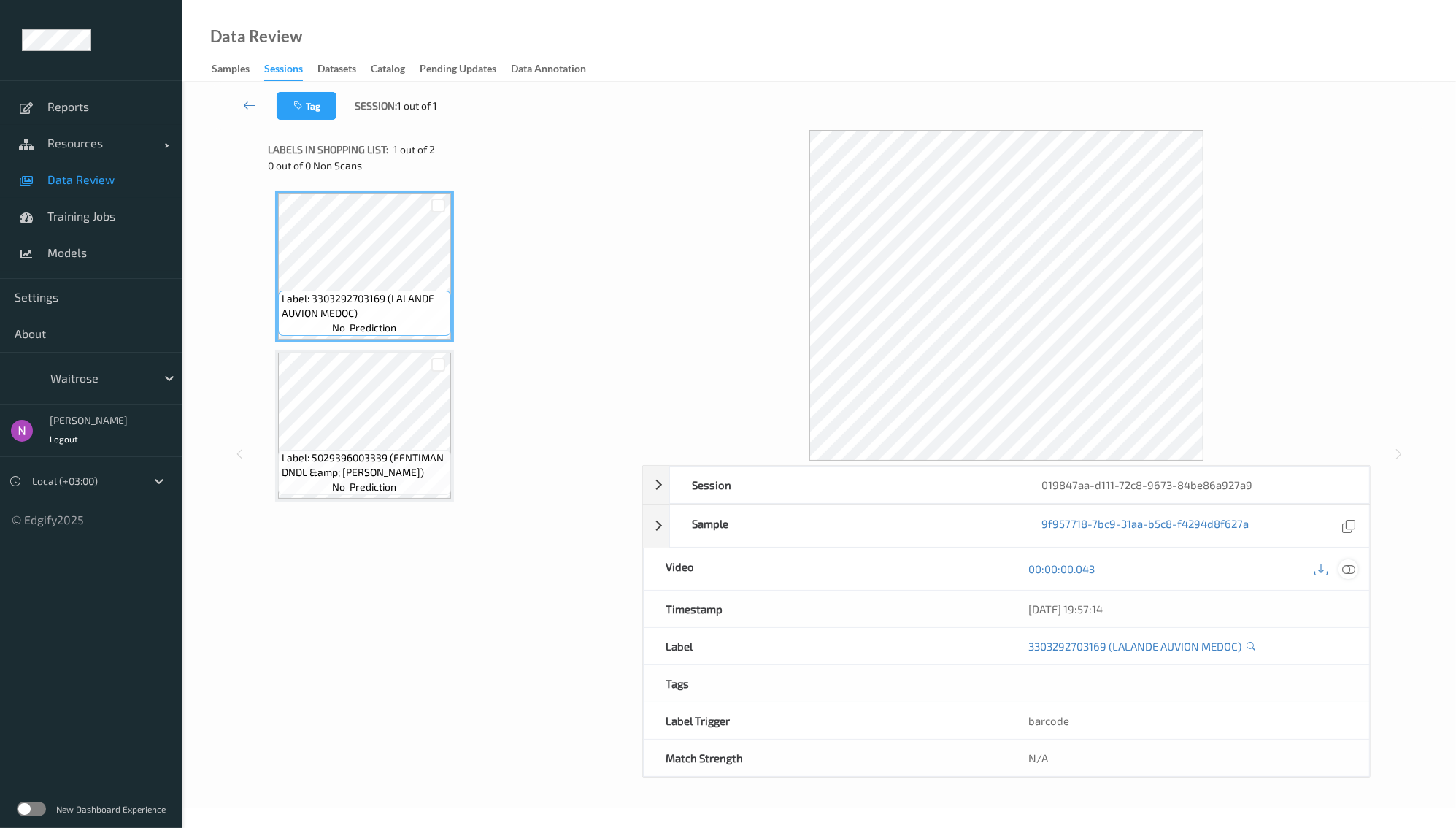
click at [1355, 571] on icon at bounding box center [1349, 569] width 13 height 13
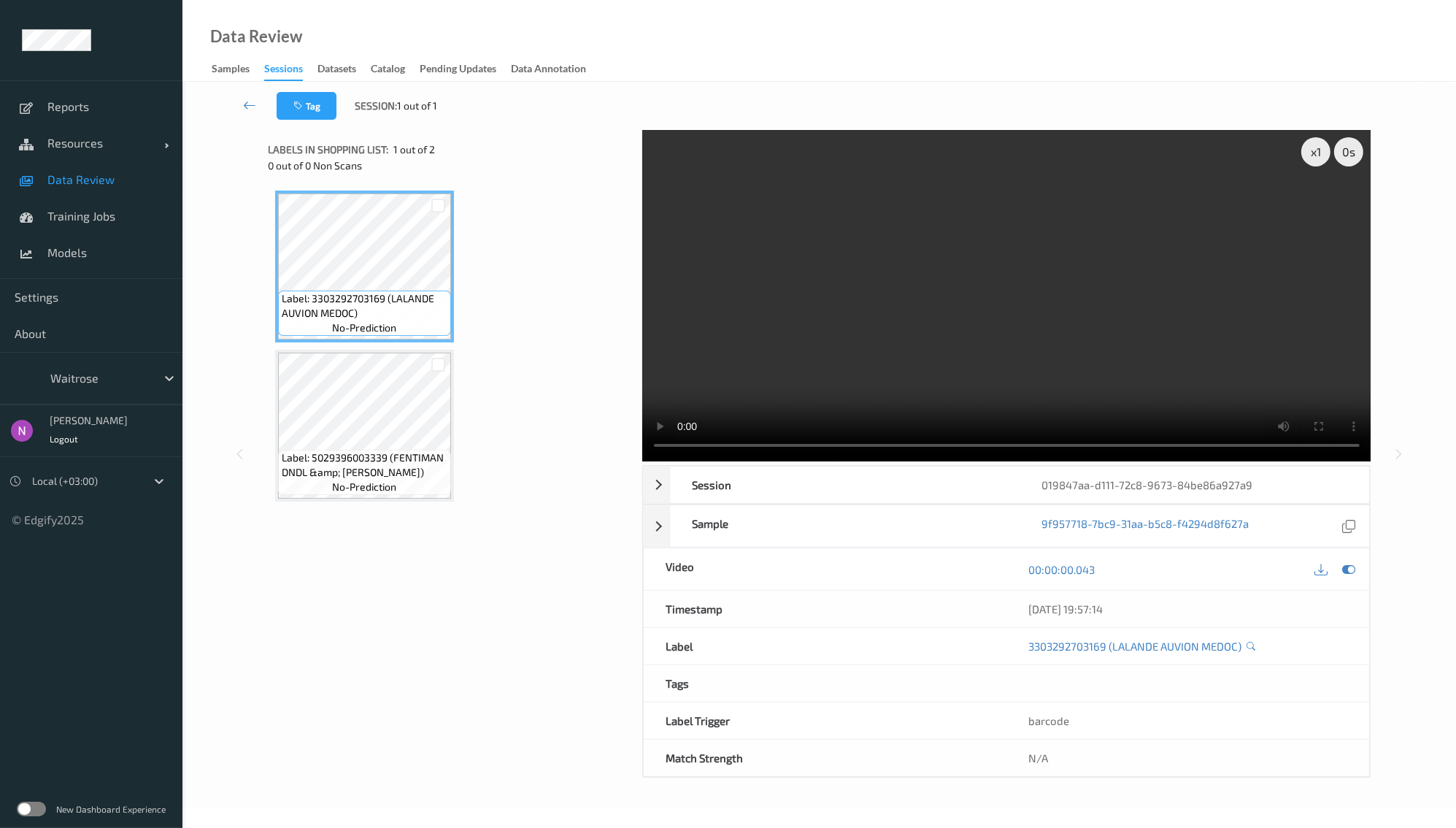
click at [290, 76] on div "Sessions" at bounding box center [283, 71] width 39 height 19
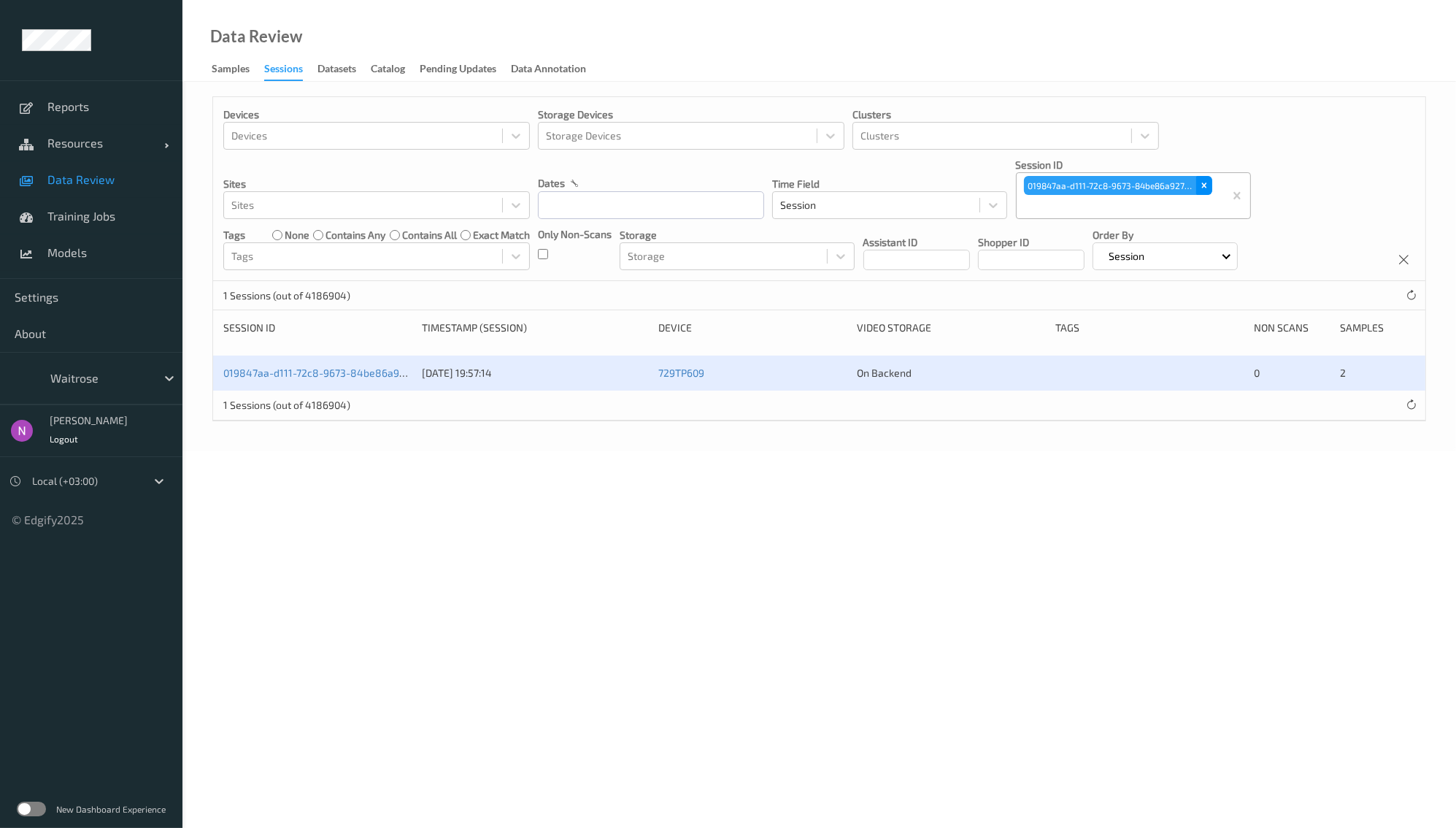
click at [1202, 182] on icon "Remove 019847aa-d111-72c8-9673-84be86a927a9" at bounding box center [1205, 185] width 10 height 10
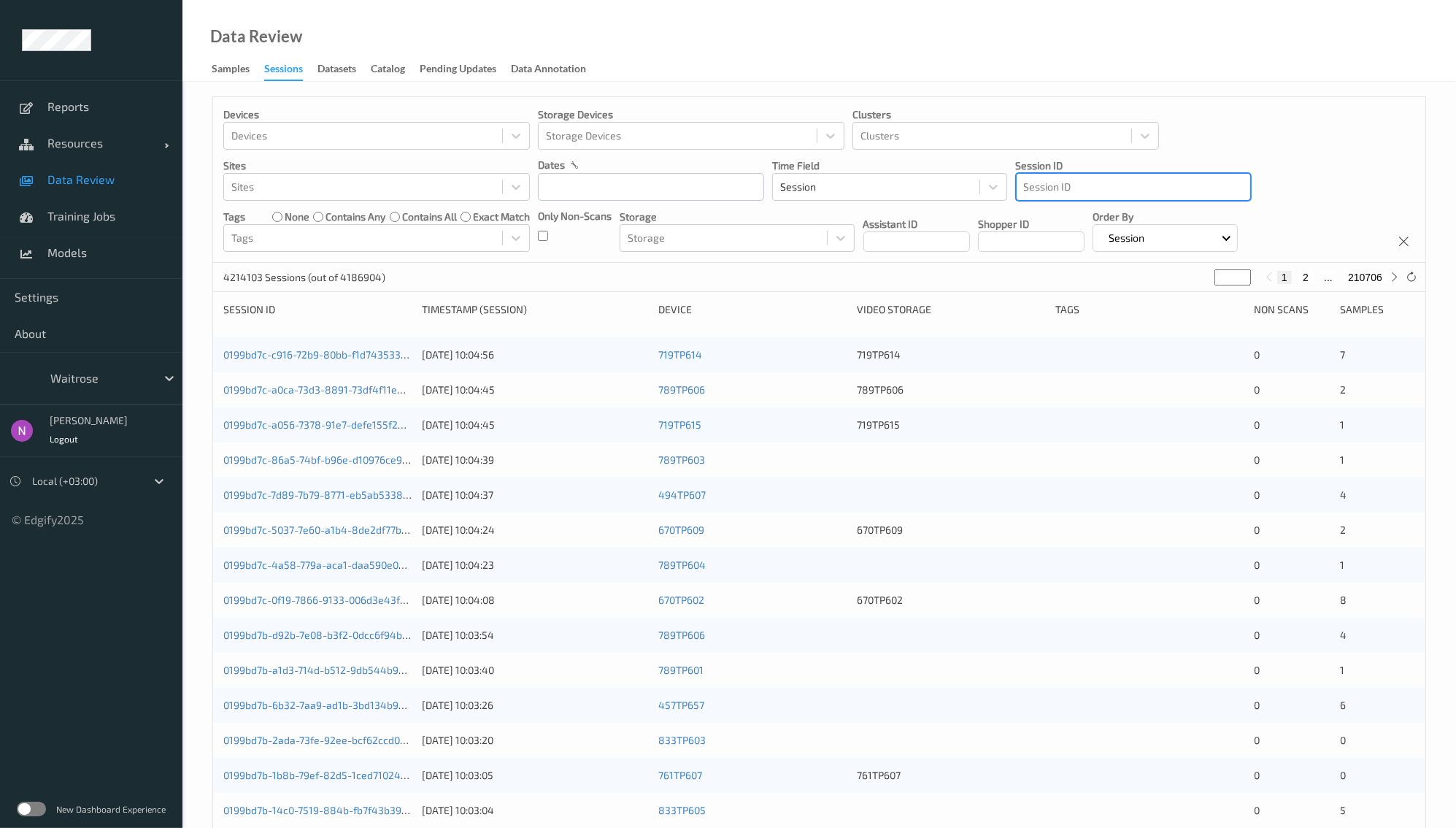
click at [1107, 194] on div at bounding box center [1134, 186] width 219 height 18
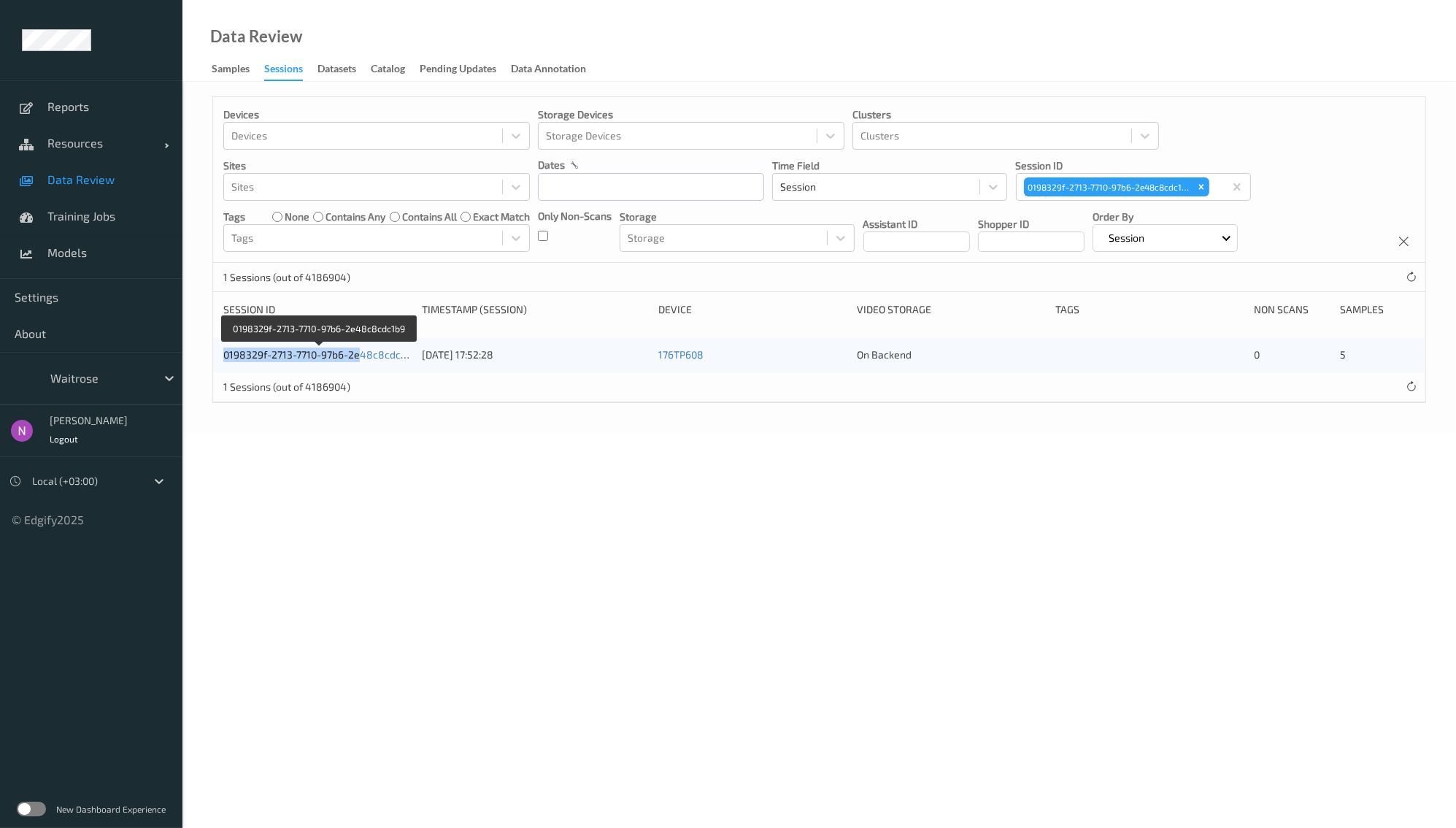
click at [363, 347] on div "0198329f-2713-7710-97b6-2e48c8cdc1b9 [DATE] 17:52:28 176TP608 On Backend 0 5" at bounding box center [819, 355] width 1212 height 35
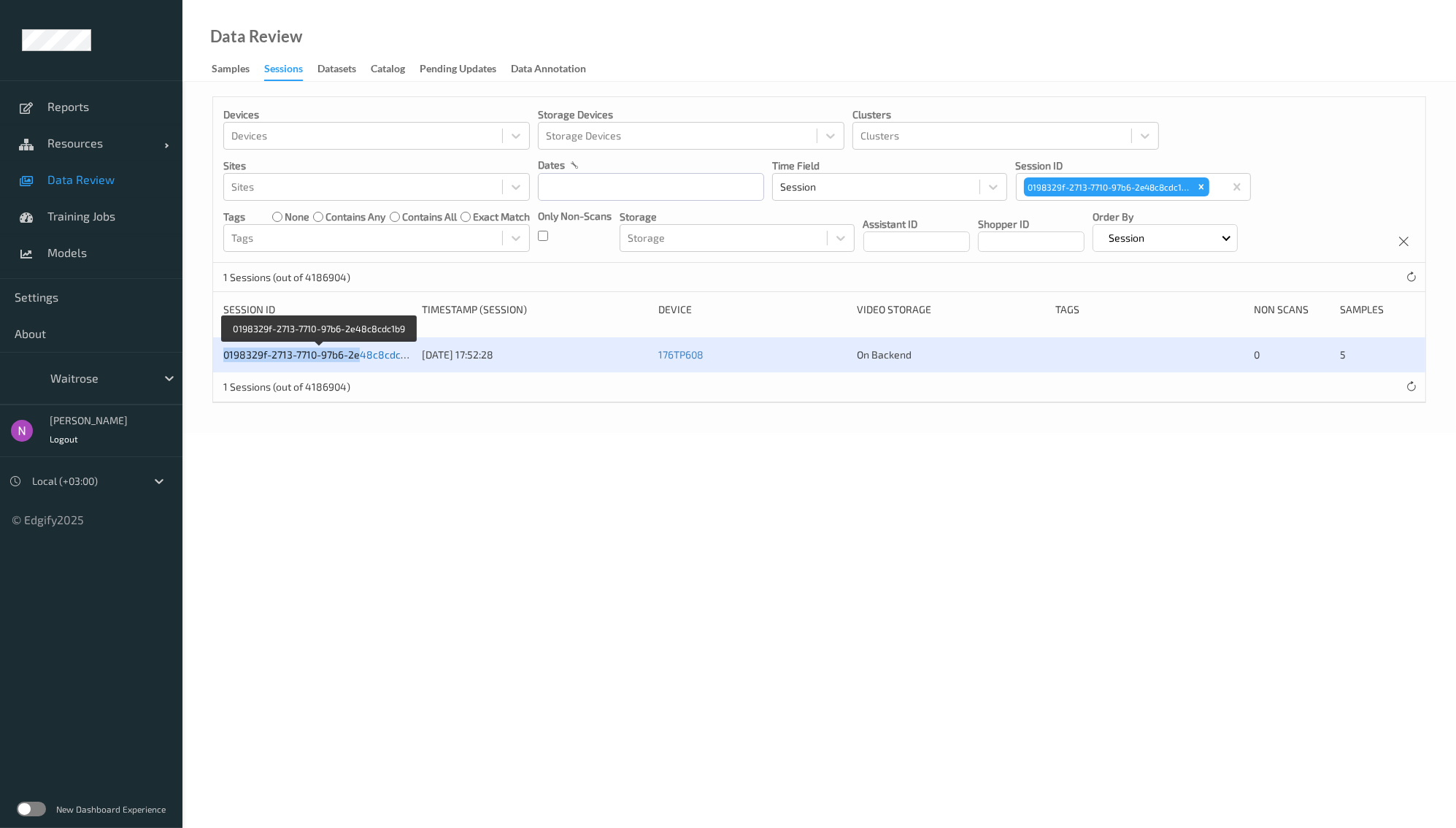
click at [365, 353] on link "0198329f-2713-7710-97b6-2e48c8cdc1b9" at bounding box center [320, 354] width 193 height 13
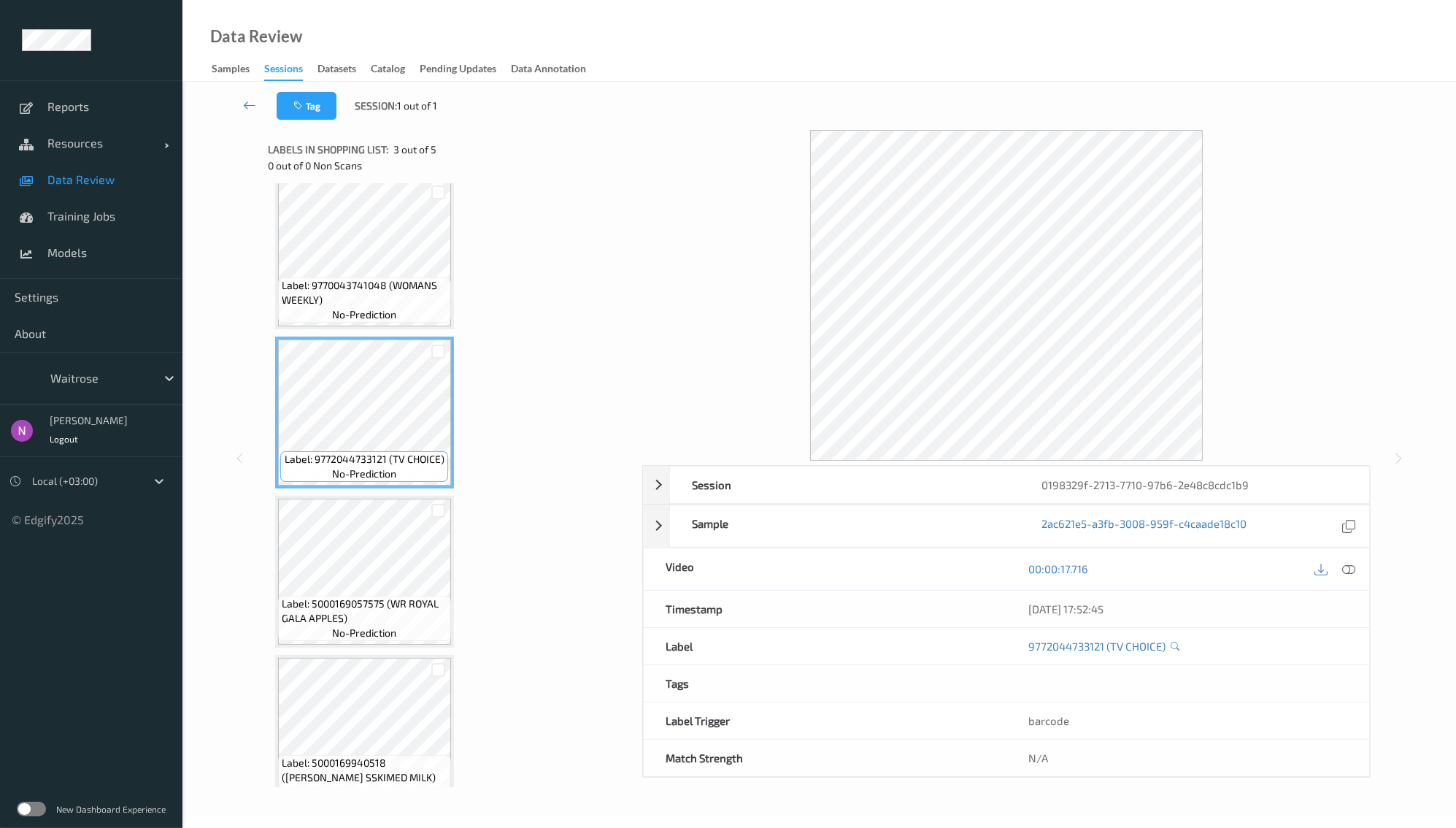
scroll to position [199, 0]
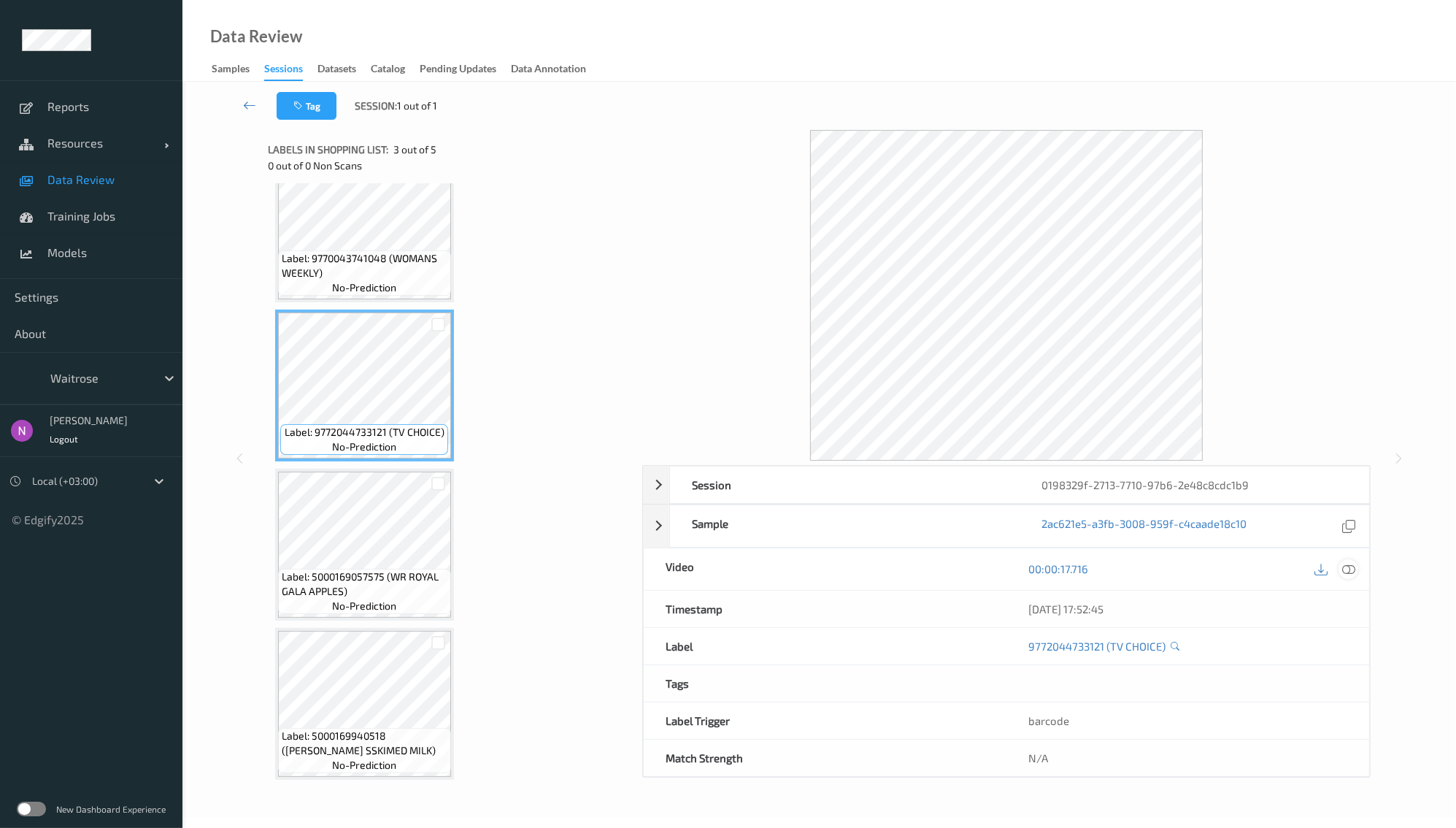
click at [1352, 569] on icon at bounding box center [1349, 569] width 13 height 13
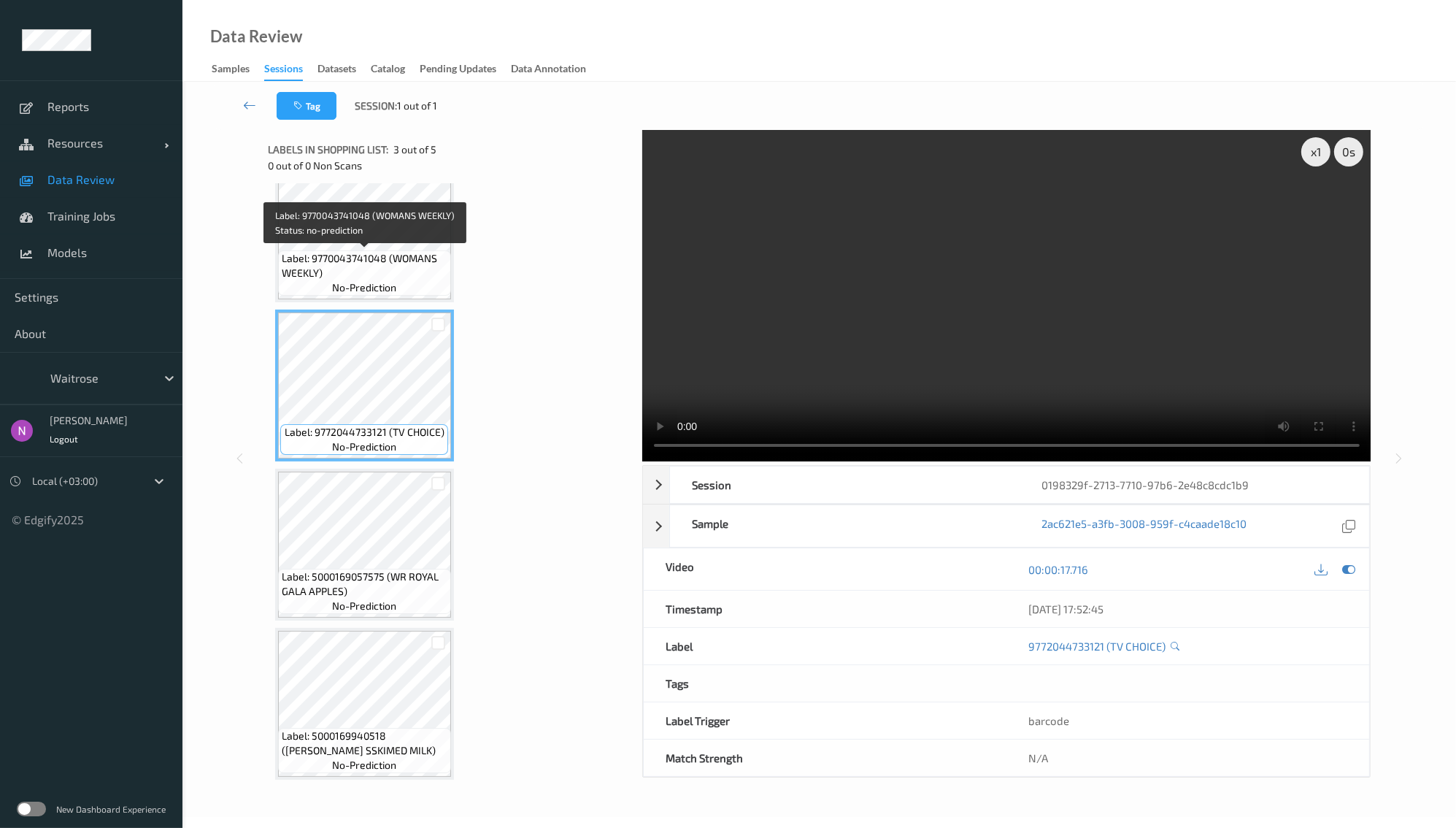
click at [433, 253] on span "Label: 9770043741048 (WOMANS WEEKLY)" at bounding box center [364, 266] width 166 height 30
click at [1347, 571] on icon at bounding box center [1349, 570] width 13 height 13
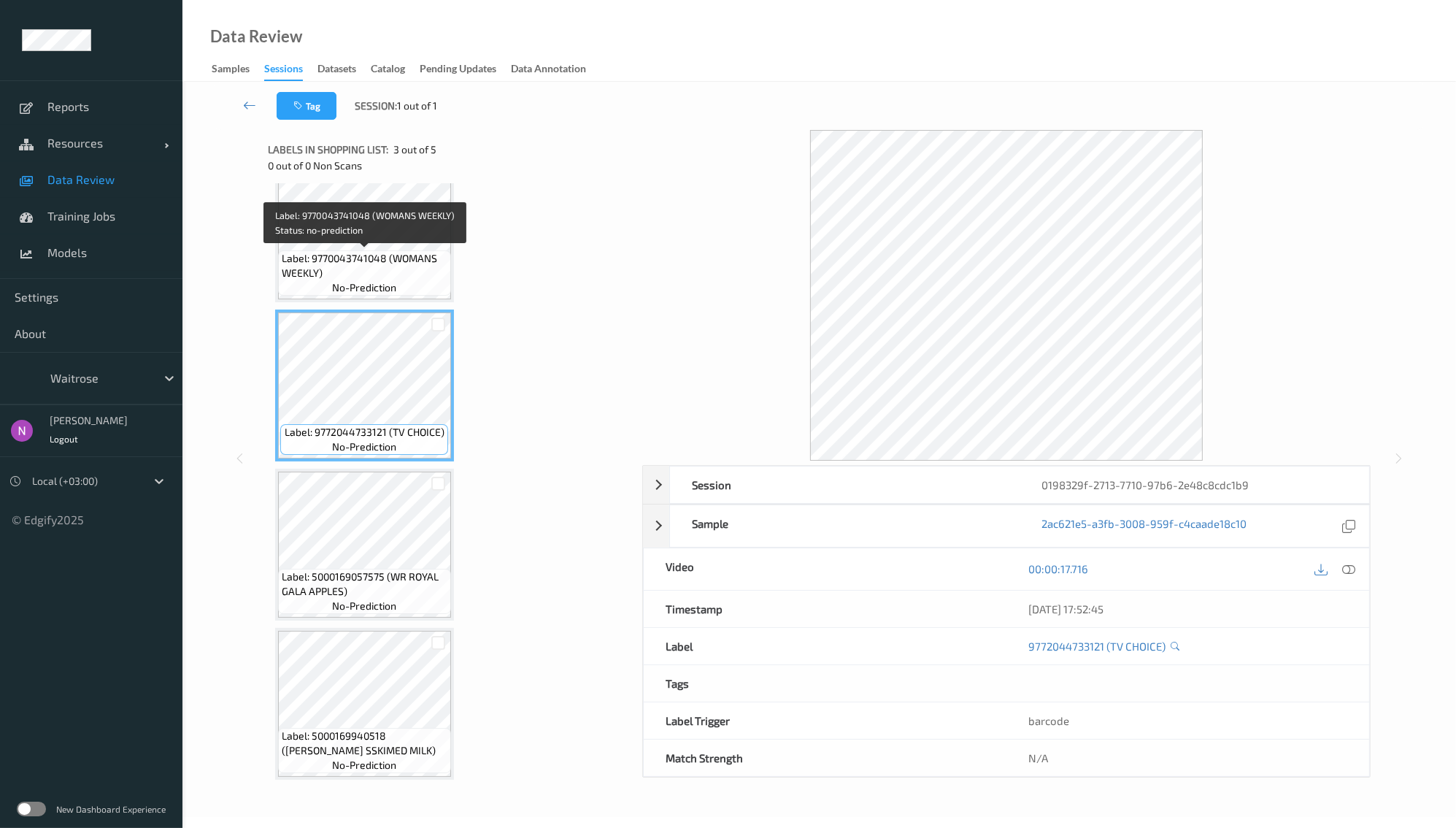
click at [394, 259] on span "Label: 9770043741048 (WOMANS WEEKLY)" at bounding box center [364, 266] width 166 height 30
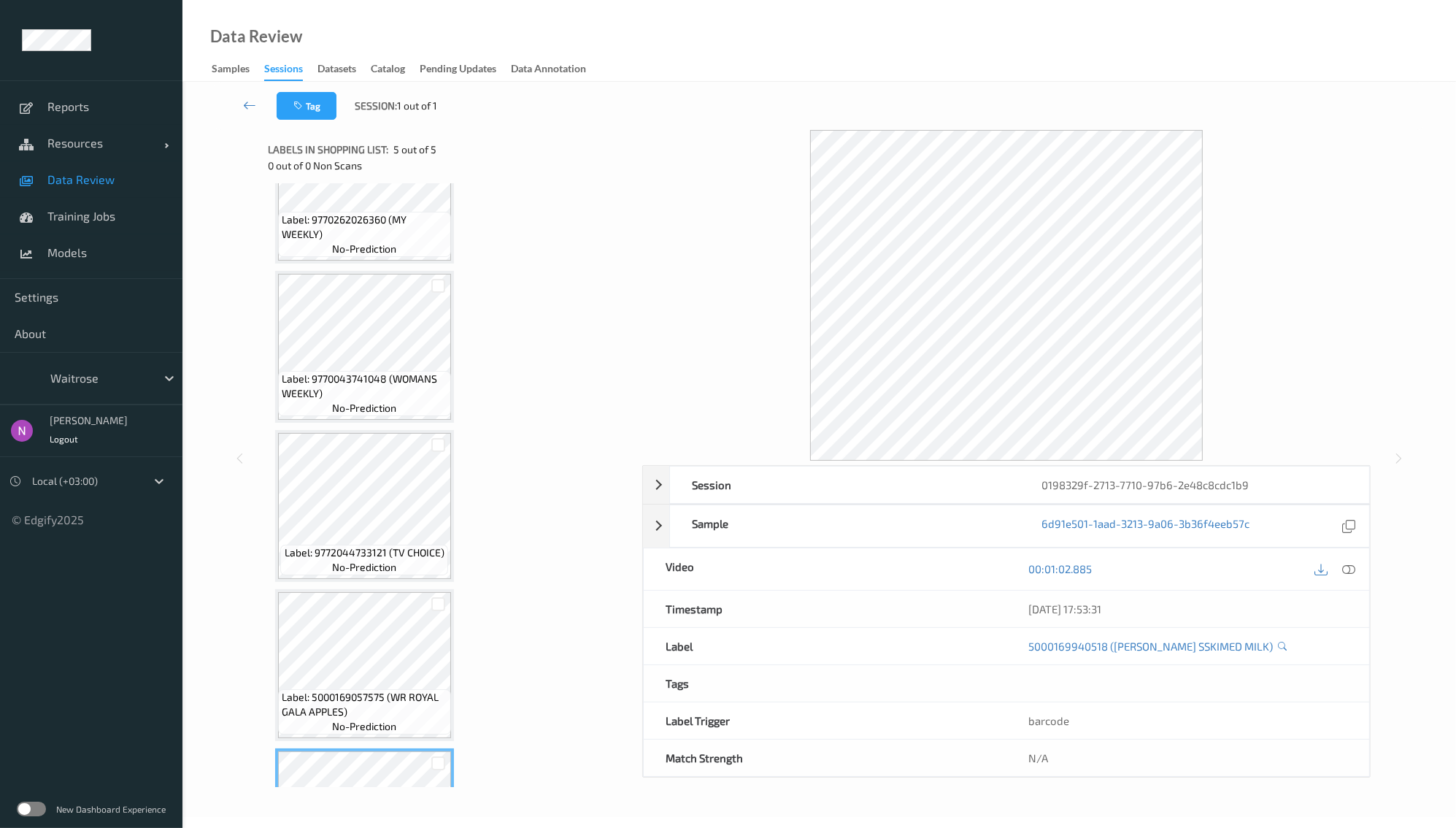
scroll to position [0, 0]
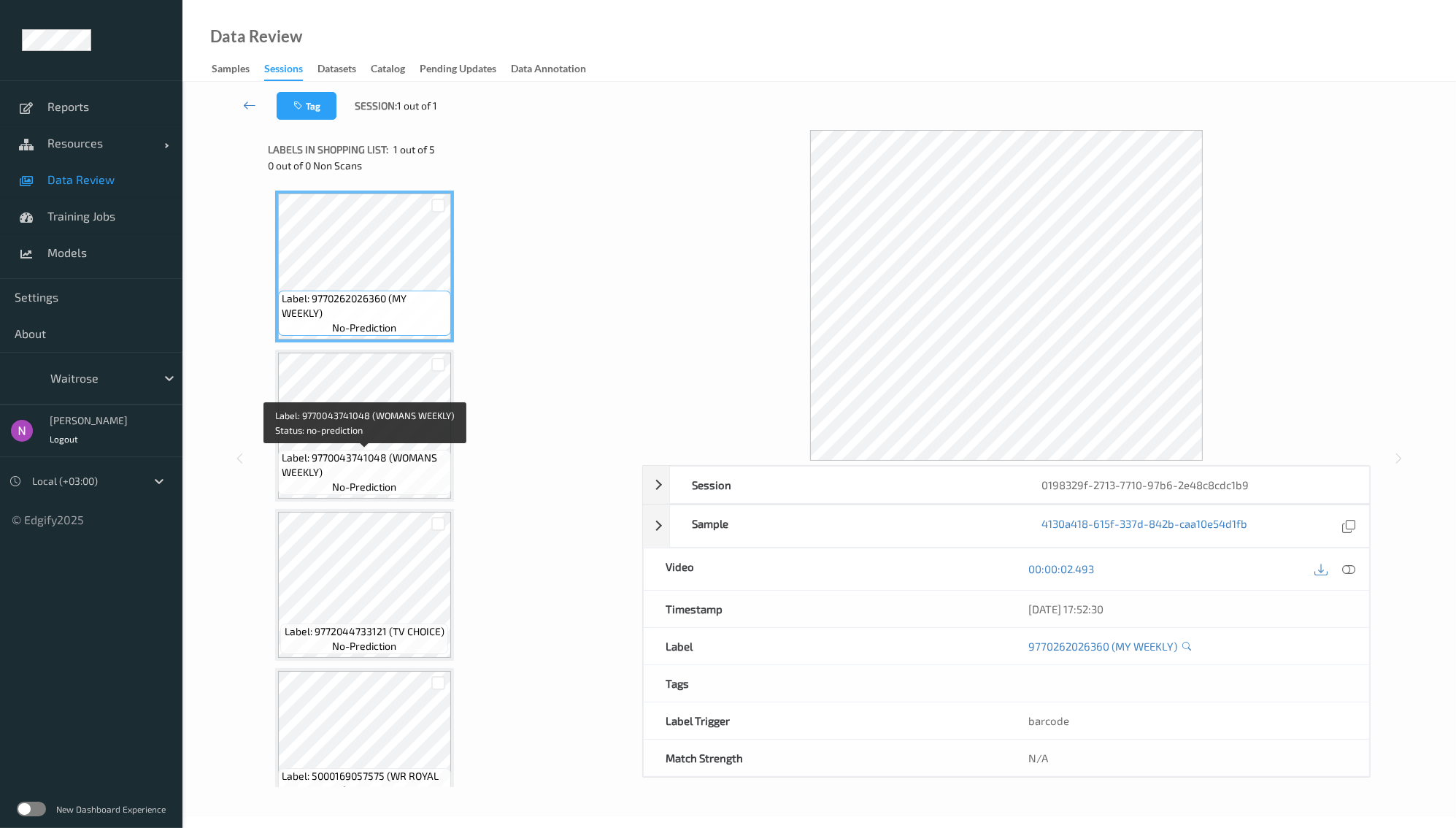
click at [383, 454] on span "Label: 9770043741048 (WOMANS WEEKLY)" at bounding box center [364, 465] width 166 height 30
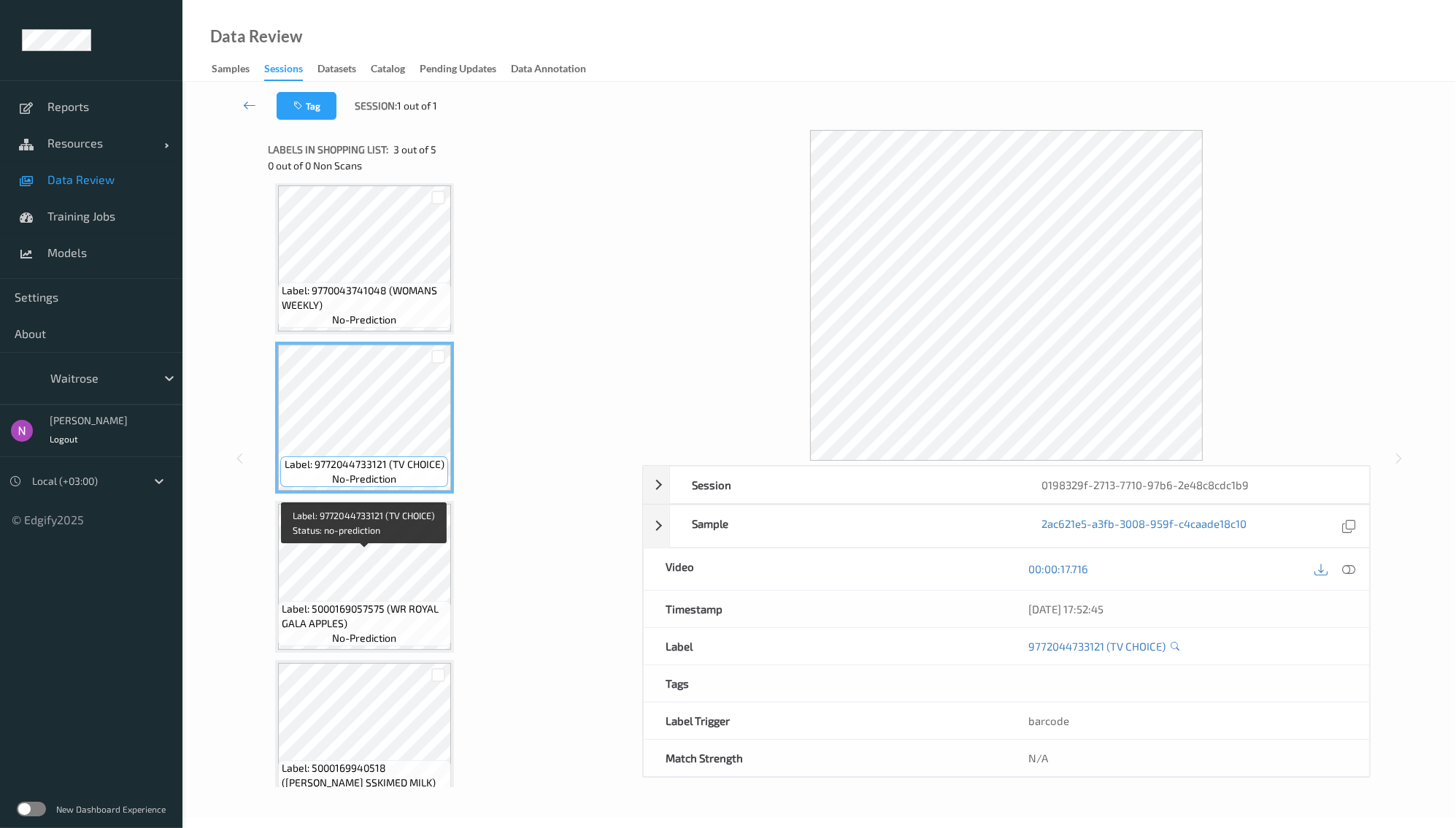
scroll to position [199, 0]
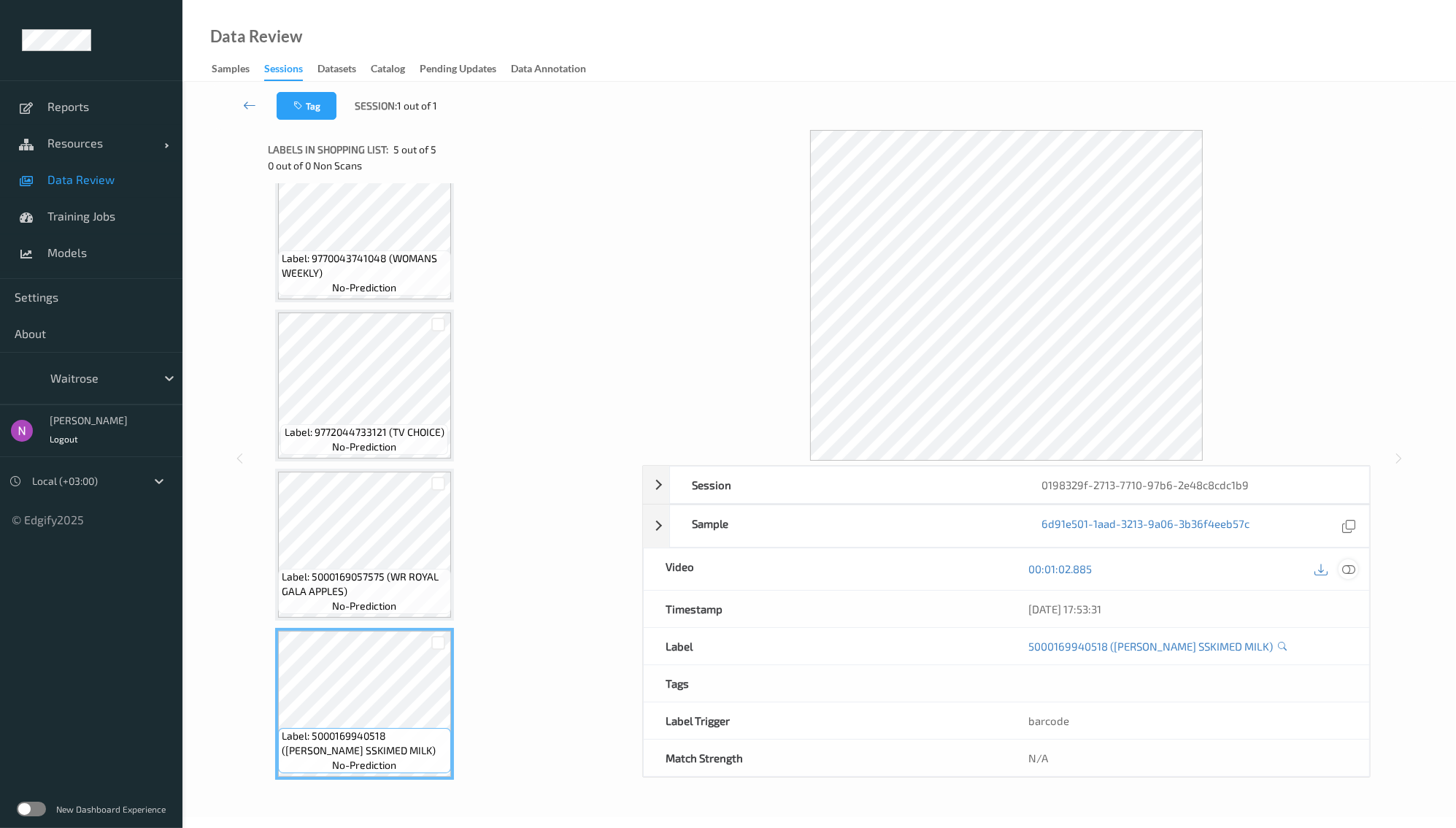
click at [1351, 567] on icon at bounding box center [1349, 569] width 13 height 13
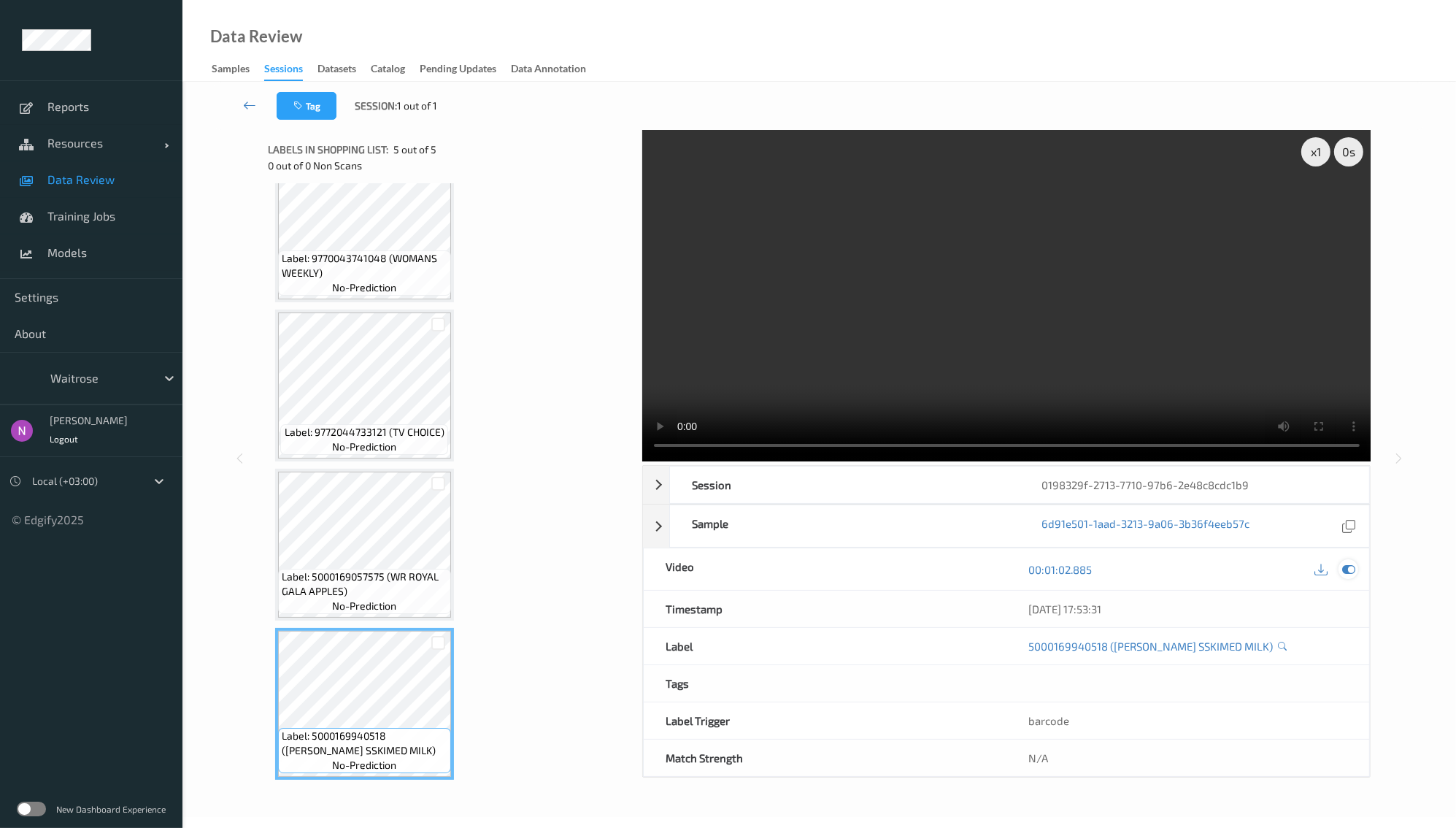
click at [1347, 568] on icon at bounding box center [1349, 570] width 13 height 13
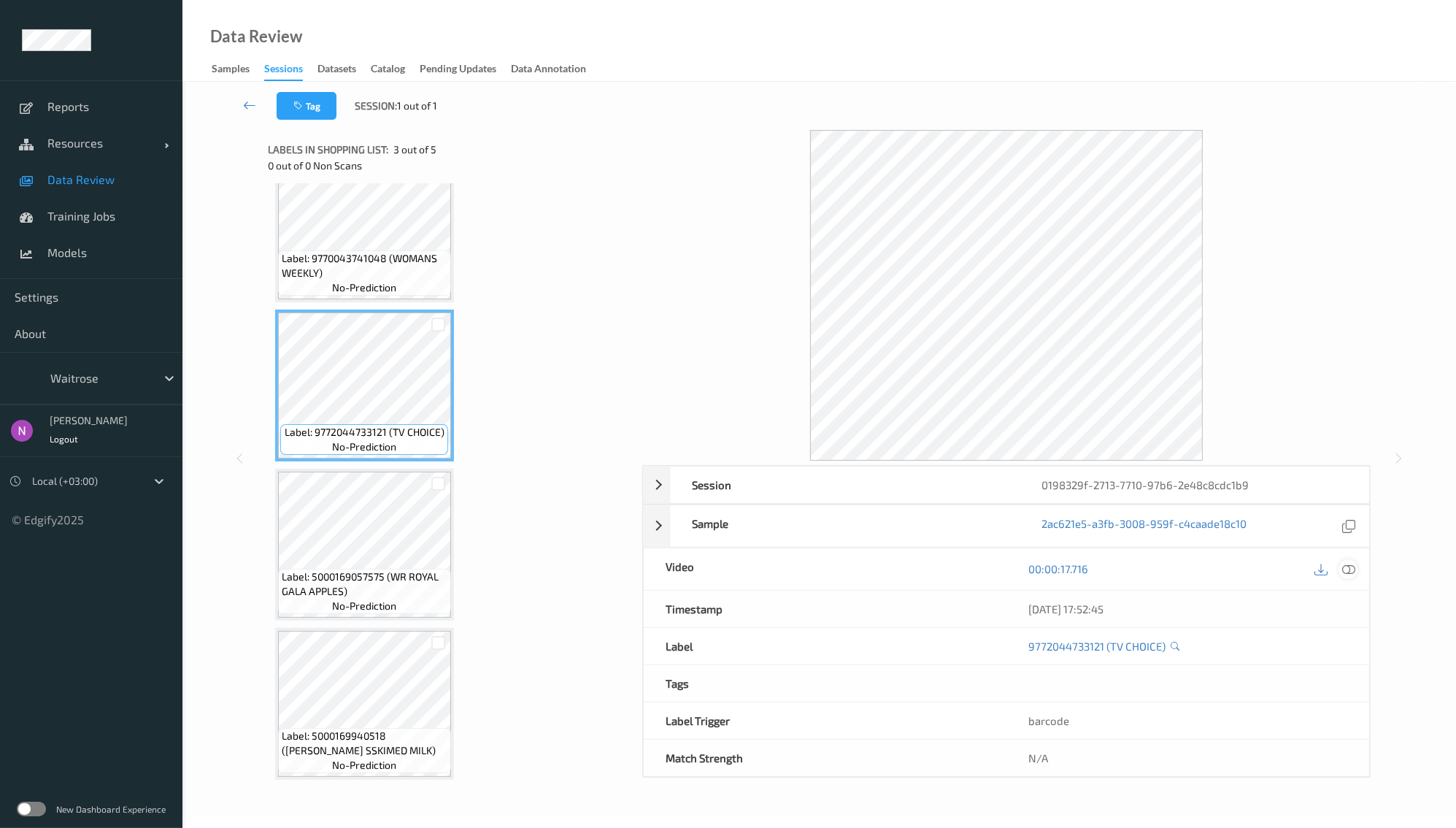
click at [1354, 568] on icon at bounding box center [1349, 569] width 13 height 13
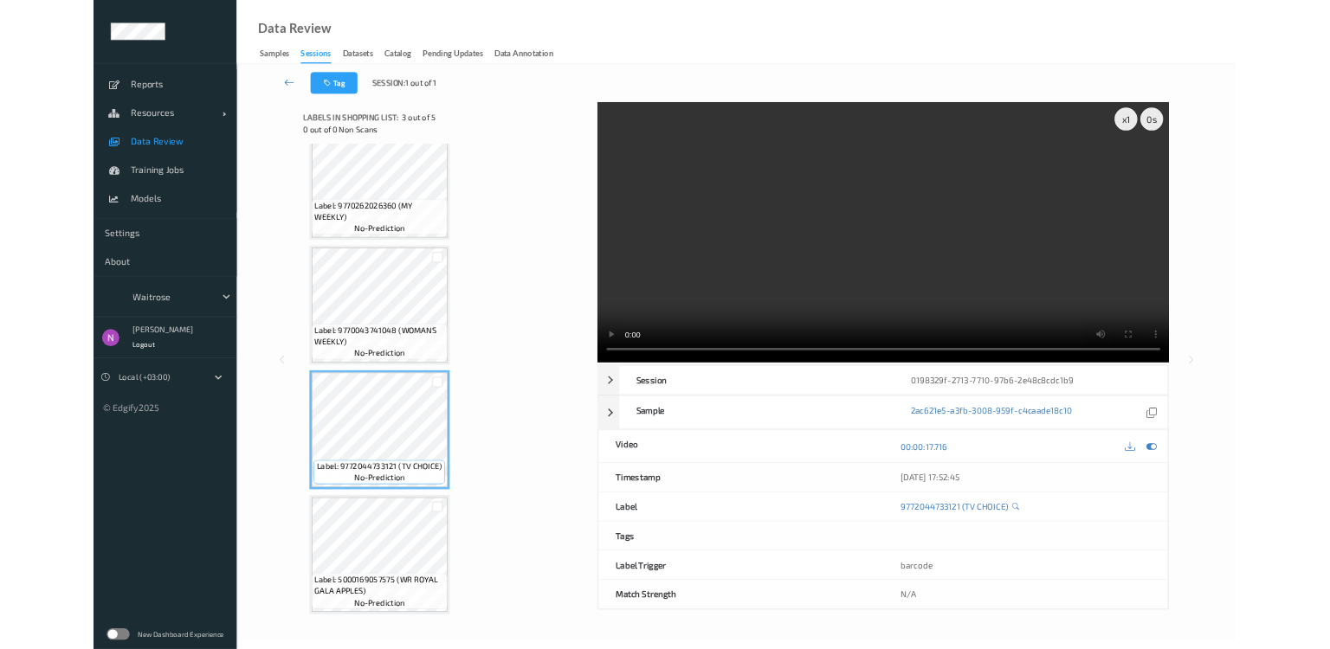
scroll to position [0, 0]
